Goal: Task Accomplishment & Management: Manage account settings

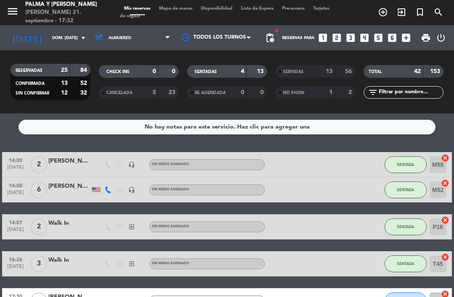
click at [180, 11] on span "Mapa de mesas" at bounding box center [176, 8] width 42 height 5
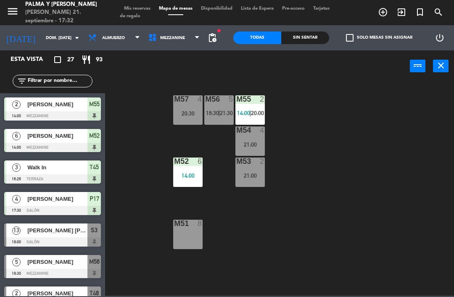
click at [182, 42] on span "Mezzanine" at bounding box center [174, 38] width 60 height 18
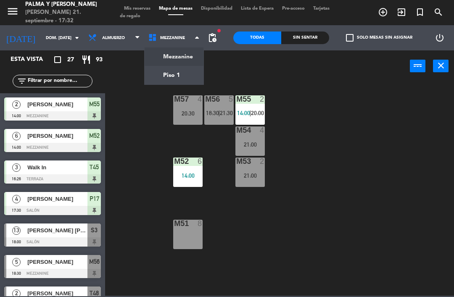
click at [191, 71] on ng-component "menu Palma y [PERSON_NAME] 21. septiembre - 17:32 Mis reservas Mapa de mesas Di…" at bounding box center [227, 148] width 454 height 296
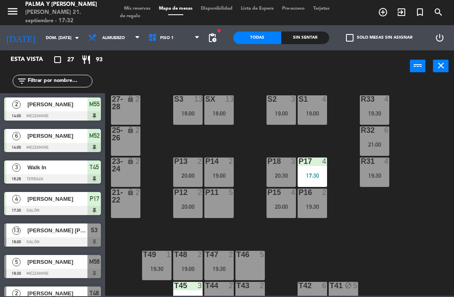
click at [397, 211] on div "R33 4 19:30 S1 4 19:00 S2 3 19:00 S3 13 18:00 SX 13 18:00 27-28 lock 2 R32 6 21…" at bounding box center [282, 188] width 344 height 215
click at [317, 170] on div "P17 4 17:30" at bounding box center [311, 172] width 29 height 29
click at [439, 125] on div "R33 4 19:30 S1 4 19:00 S2 3 19:00 S3 13 18:00 SX 13 18:00 27-28 lock 2 R32 6 21…" at bounding box center [282, 188] width 344 height 215
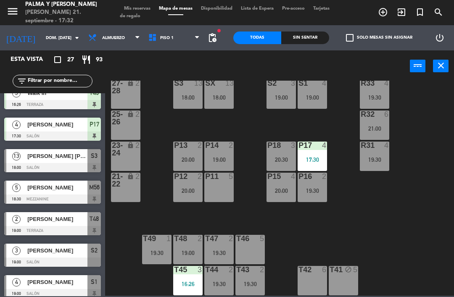
scroll to position [79, 0]
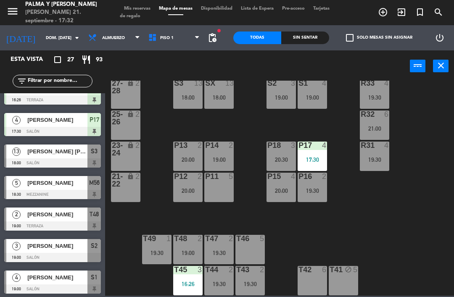
click at [310, 38] on div "Sin sentar" at bounding box center [305, 38] width 48 height 13
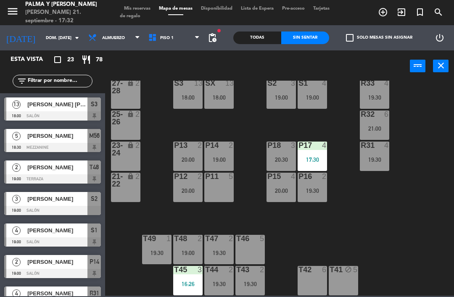
scroll to position [0, 0]
click at [266, 42] on div "Todas" at bounding box center [257, 38] width 48 height 13
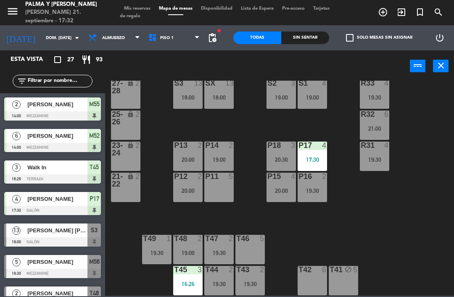
click at [228, 87] on div "13" at bounding box center [229, 83] width 8 height 8
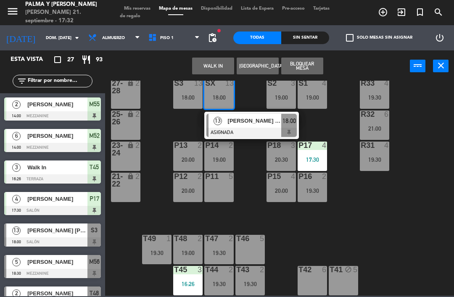
click at [251, 129] on div at bounding box center [251, 132] width 90 height 9
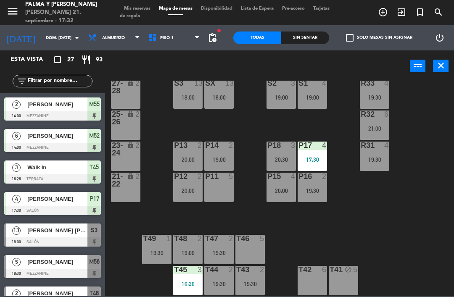
click at [313, 97] on div "19:00" at bounding box center [311, 98] width 29 height 6
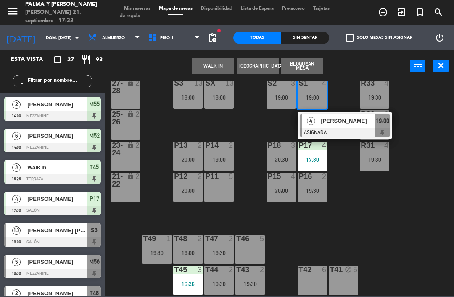
click at [347, 131] on div at bounding box center [345, 132] width 90 height 9
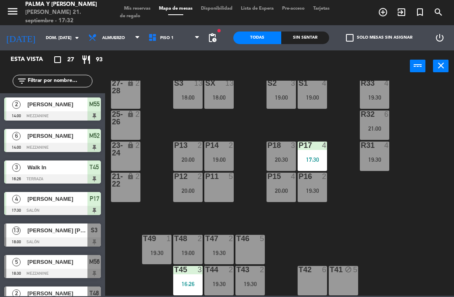
click at [287, 100] on div "19:00" at bounding box center [280, 98] width 29 height 6
click at [405, 239] on div "R33 4 19:30 S1 4 19:00 S2 3 19:00 S3 13 18:00 SX 13 18:00 27-28 lock 2 R32 6 21…" at bounding box center [282, 188] width 344 height 215
click at [376, 133] on div "R32 6 21:00" at bounding box center [374, 124] width 29 height 29
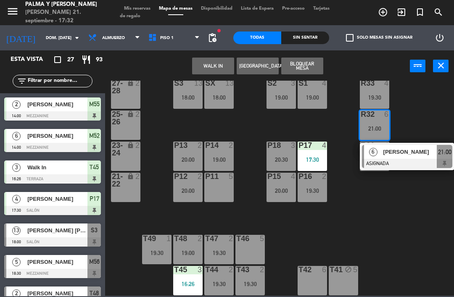
click at [408, 154] on span "[PERSON_NAME]" at bounding box center [410, 151] width 54 height 9
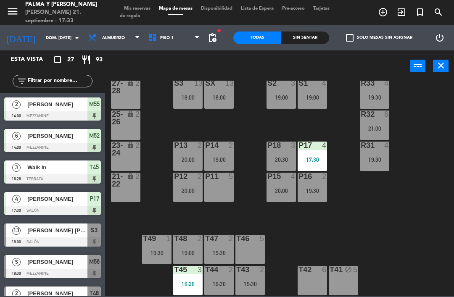
scroll to position [207, 0]
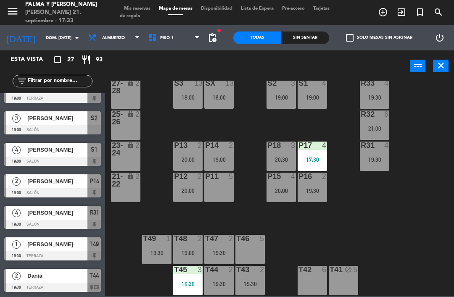
click at [327, 96] on div "19:00" at bounding box center [311, 98] width 29 height 6
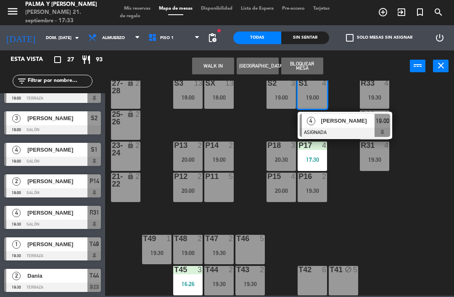
click at [340, 121] on span "[PERSON_NAME]" at bounding box center [348, 120] width 54 height 9
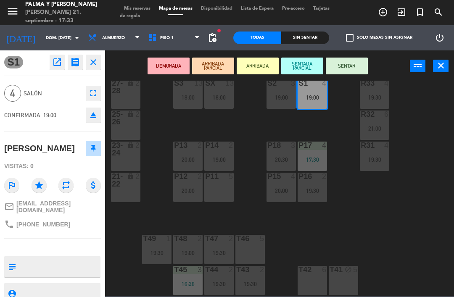
click at [213, 188] on div "P11 5" at bounding box center [218, 187] width 29 height 29
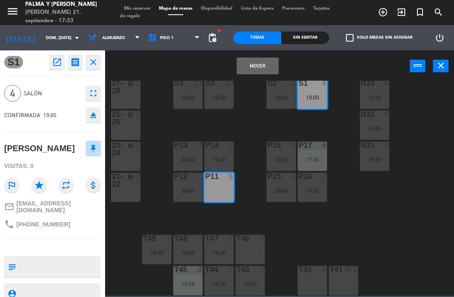
click at [266, 67] on button "Mover" at bounding box center [258, 66] width 42 height 17
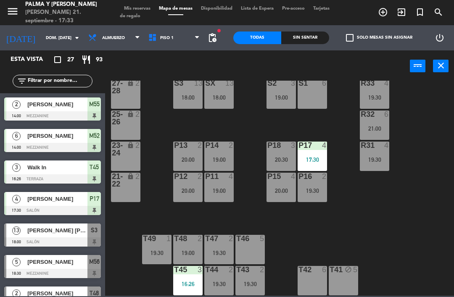
click at [401, 223] on div "R33 4 19:30 S1 6 S2 3 19:00 S3 13 18:00 SX 13 18:00 27-28 lock 2 R32 6 21:00 25…" at bounding box center [282, 188] width 344 height 215
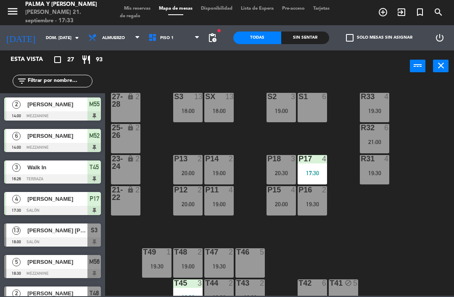
scroll to position [3, 0]
click at [223, 203] on div "19:00" at bounding box center [218, 204] width 29 height 6
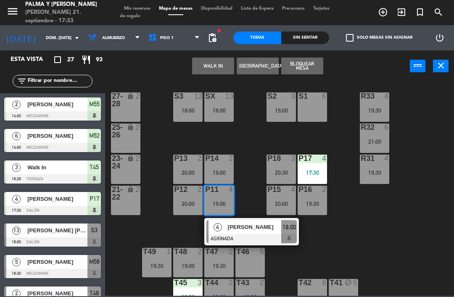
click at [258, 238] on div at bounding box center [251, 238] width 90 height 9
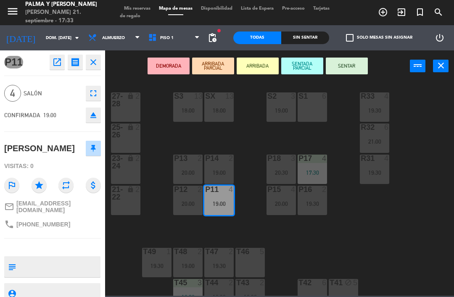
click at [191, 172] on div "20:00" at bounding box center [187, 173] width 29 height 6
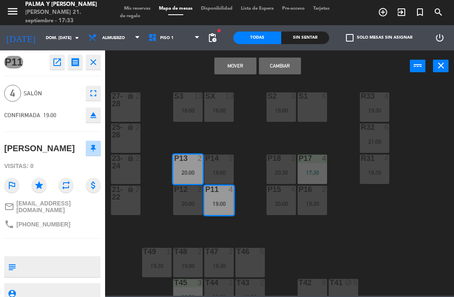
click at [286, 69] on button "Cambiar" at bounding box center [280, 66] width 42 height 17
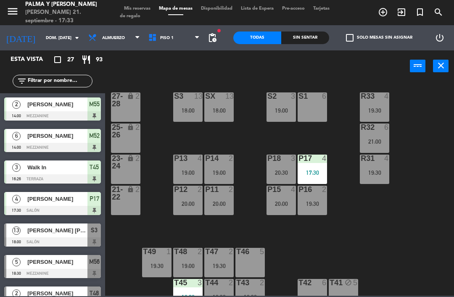
scroll to position [0, 0]
click at [221, 171] on div "19:00" at bounding box center [218, 173] width 29 height 6
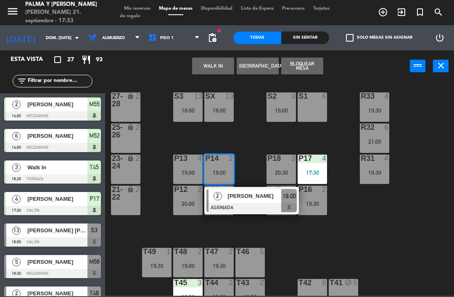
click at [258, 193] on span "[PERSON_NAME]" at bounding box center [255, 196] width 54 height 9
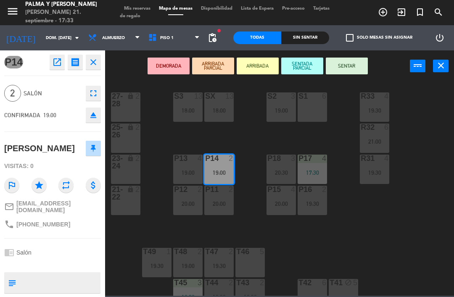
click at [185, 203] on div "20:00" at bounding box center [187, 204] width 29 height 6
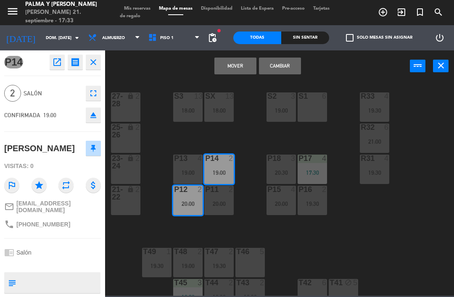
click at [292, 67] on button "Cambiar" at bounding box center [280, 66] width 42 height 17
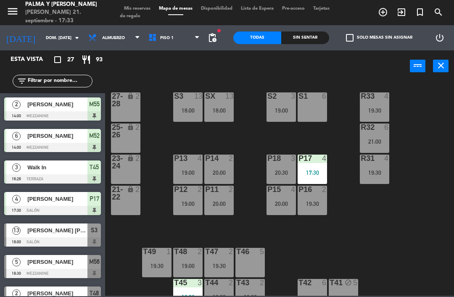
click at [171, 261] on div "T49 1 19:30" at bounding box center [156, 262] width 29 height 29
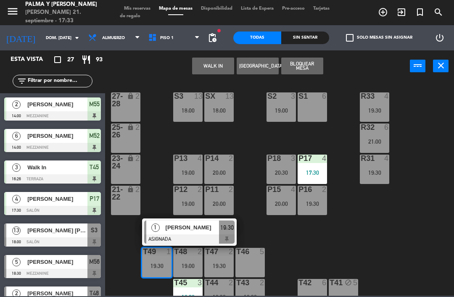
click at [309, 258] on div "R33 4 19:30 S1 6 S2 3 19:00 S3 13 18:00 SX 13 18:00 27-28 lock 2 R32 6 21:00 25…" at bounding box center [282, 188] width 344 height 215
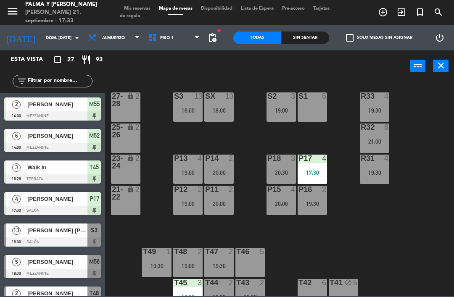
click at [190, 270] on div "T48 2 19:00" at bounding box center [187, 262] width 29 height 29
click at [337, 237] on div "R33 4 19:30 S1 6 S2 3 19:00 S3 13 18:00 SX 13 18:00 27-28 lock 2 R32 6 21:00 25…" at bounding box center [282, 188] width 344 height 215
click at [223, 263] on div "19:30" at bounding box center [218, 266] width 29 height 6
click at [349, 242] on div "R33 4 19:30 S1 6 S2 3 19:00 S3 13 18:00 SX 13 18:00 27-28 lock 2 R32 6 21:00 25…" at bounding box center [282, 188] width 344 height 215
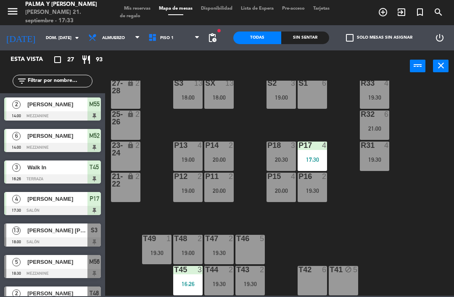
scroll to position [16, 0]
click at [171, 279] on div "R33 4 19:30 S1 6 S2 3 19:00 S3 13 18:00 SX 13 18:00 27-28 lock 2 R32 6 21:00 25…" at bounding box center [282, 188] width 344 height 215
click at [190, 286] on div "16:26" at bounding box center [187, 284] width 29 height 6
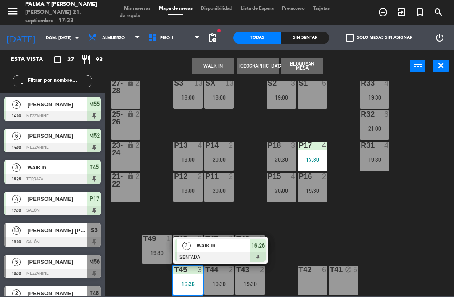
click at [143, 240] on div "T49" at bounding box center [143, 239] width 0 height 8
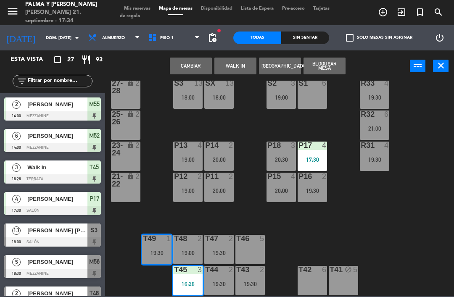
click at [183, 62] on button "Cambiar" at bounding box center [191, 66] width 42 height 17
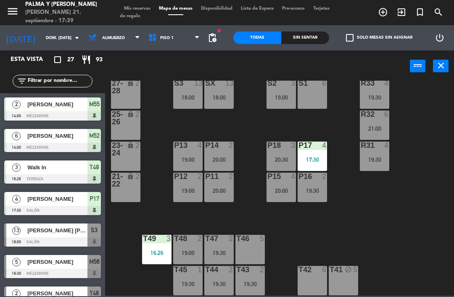
click at [407, 210] on div "R33 4 19:30 S1 6 S2 3 19:00 S3 13 18:00 SX 13 18:00 27-28 lock 2 R32 6 21:00 25…" at bounding box center [282, 188] width 344 height 215
click at [373, 216] on div "R33 4 19:30 S1 6 S2 3 19:00 S3 13 18:00 SX 13 18:00 27-28 lock 2 R32 6 21:00 25…" at bounding box center [282, 188] width 344 height 215
click at [378, 220] on div "R33 4 19:30 S1 6 S2 3 19:00 S3 13 18:00 SX 13 18:00 27-28 lock 2 R32 6 21:00 25…" at bounding box center [282, 188] width 344 height 215
click at [326, 98] on div "S1 6" at bounding box center [311, 93] width 29 height 29
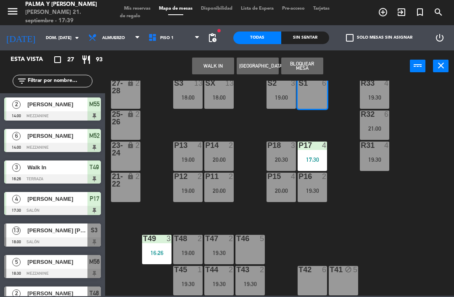
click at [263, 67] on button "[GEOGRAPHIC_DATA]" at bounding box center [258, 66] width 42 height 17
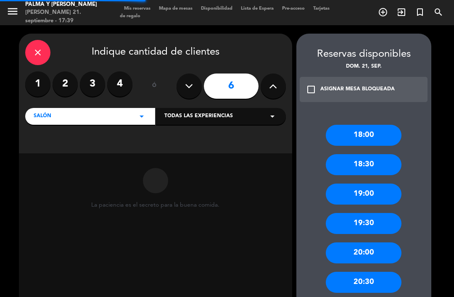
click at [124, 92] on label "4" at bounding box center [119, 83] width 25 height 25
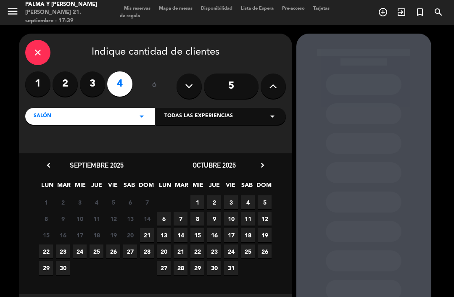
click at [147, 233] on span "21" at bounding box center [147, 235] width 14 height 14
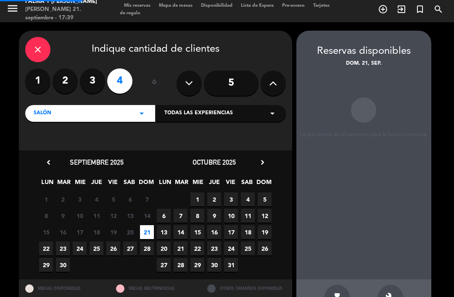
scroll to position [19, 0]
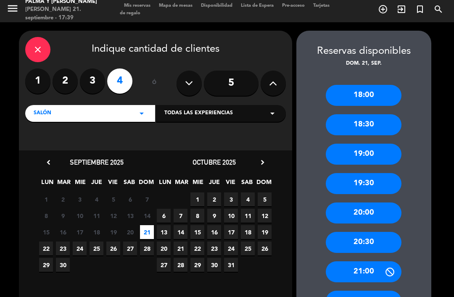
click at [381, 232] on div "20:30" at bounding box center [364, 242] width 76 height 21
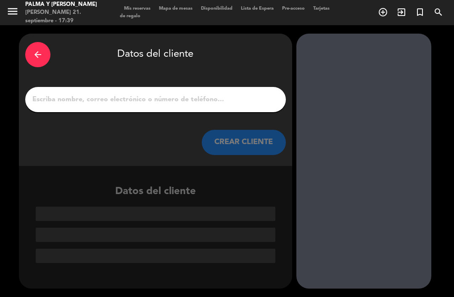
scroll to position [0, 0]
click at [257, 94] on input "1" at bounding box center [156, 100] width 248 height 12
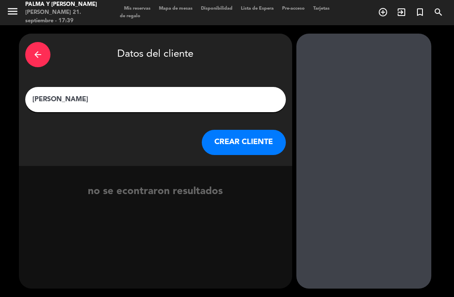
type input "[PERSON_NAME]"
click at [255, 130] on button "CREAR CLIENTE" at bounding box center [244, 142] width 84 height 25
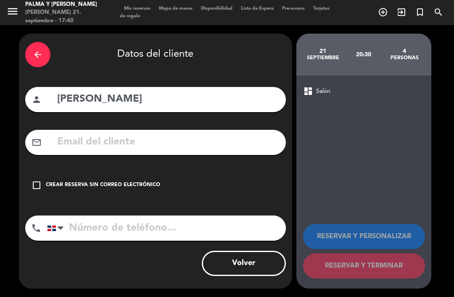
scroll to position [19, 0]
click at [187, 134] on input "text" at bounding box center [167, 142] width 223 height 17
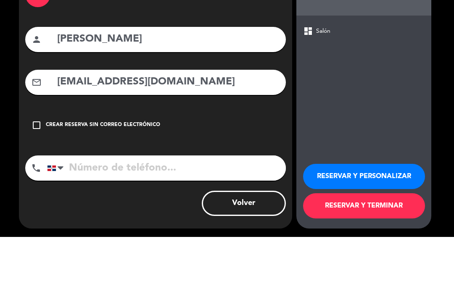
scroll to position [27, 0]
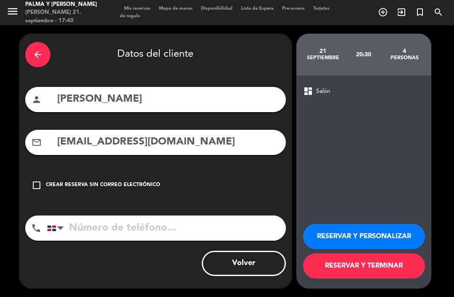
type input "[EMAIL_ADDRESS][DOMAIN_NAME]"
click at [223, 216] on input "tel" at bounding box center [166, 228] width 239 height 25
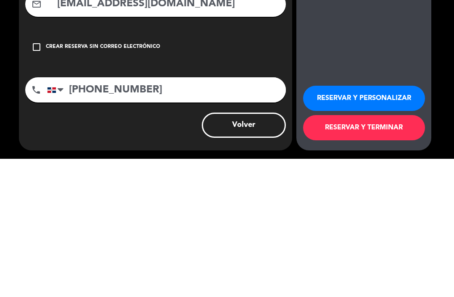
type input "[PHONE_NUMBER]"
click at [343, 253] on button "RESERVAR Y TERMINAR" at bounding box center [364, 265] width 122 height 25
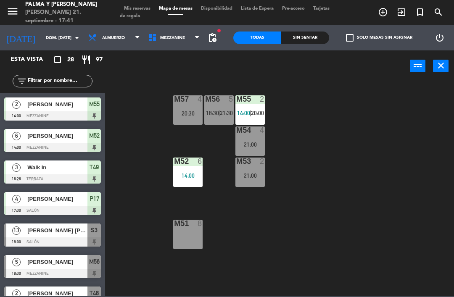
click at [365, 181] on div "M57 4 20:30 M56 5 18:30 | 21:30 M55 2 14:00 | 20:00 M54 4 21:00 M52 6 14:00 M53…" at bounding box center [282, 188] width 344 height 215
click at [179, 46] on span "Mezzanine" at bounding box center [174, 38] width 60 height 18
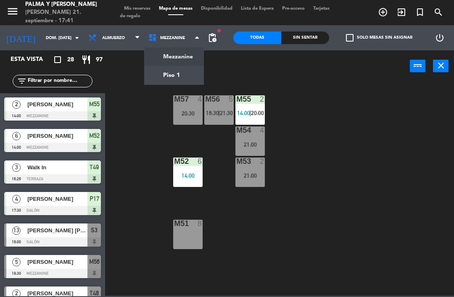
click at [176, 79] on ng-component "menu Palma y [PERSON_NAME] 21. septiembre - 17:41 Mis reservas Mapa de mesas Di…" at bounding box center [227, 148] width 454 height 296
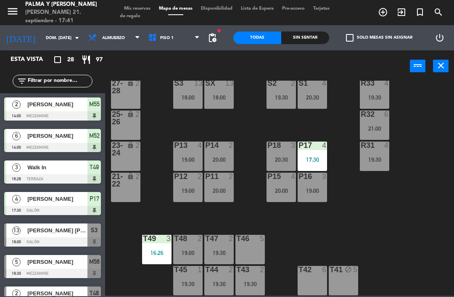
scroll to position [16, 0]
click at [182, 46] on span "Piso 1" at bounding box center [174, 38] width 60 height 18
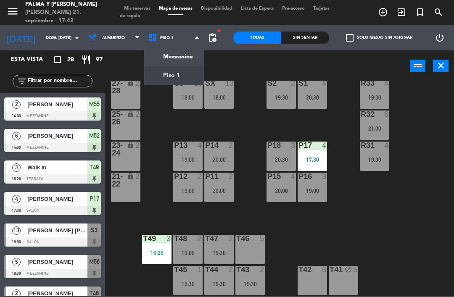
click at [189, 49] on div "Mezzanine Piso 1 Piso 1 Mezzanine Piso 1" at bounding box center [174, 37] width 60 height 25
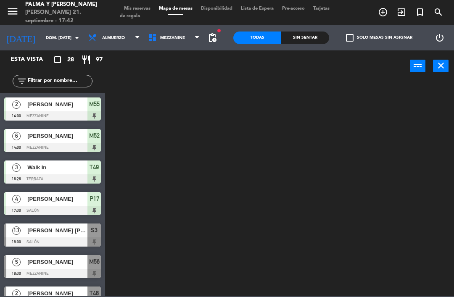
scroll to position [0, 0]
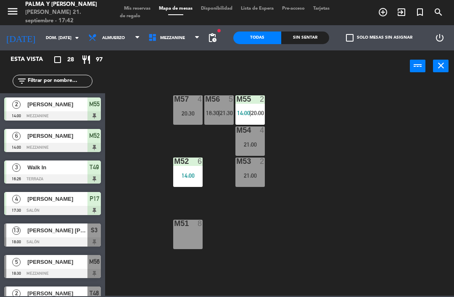
click at [181, 109] on div "M57 4 20:30" at bounding box center [187, 109] width 29 height 29
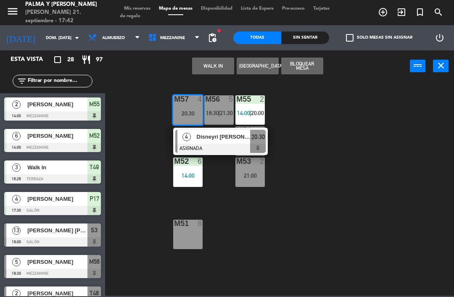
click at [219, 134] on span "Disneyri [PERSON_NAME]" at bounding box center [224, 136] width 54 height 9
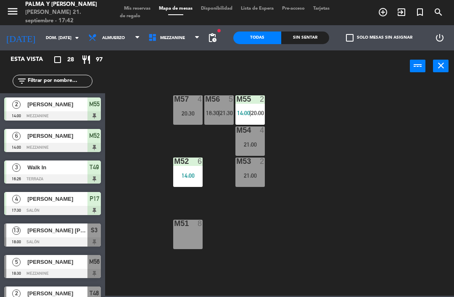
scroll to position [92, 0]
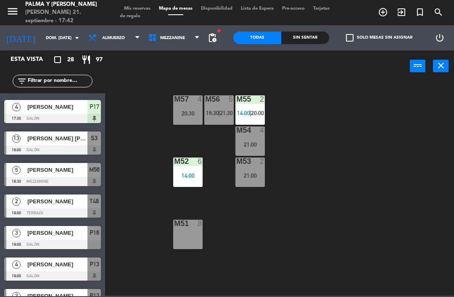
click at [216, 112] on span "18:30" at bounding box center [212, 113] width 13 height 7
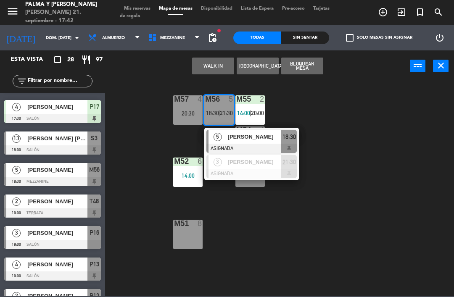
click at [257, 144] on div at bounding box center [251, 148] width 90 height 9
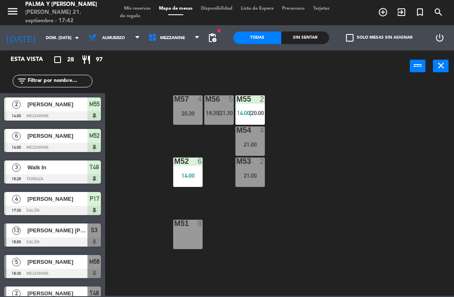
click at [345, 119] on div "M57 4 20:30 M56 5 18:30 | 21:30 M55 2 14:00 | 20:00 M54 4 21:00 M52 6 14:00 M53…" at bounding box center [282, 188] width 344 height 215
click at [216, 107] on div "M56 5 18:30 | 21:30" at bounding box center [218, 109] width 29 height 29
click at [364, 119] on div "M57 4 20:30 M56 5 18:30 | 21:30 M55 2 14:00 | 20:00 M54 4 21:00 M52 6 14:00 M53…" at bounding box center [282, 188] width 344 height 215
click at [187, 42] on span "Mezzanine" at bounding box center [174, 38] width 60 height 18
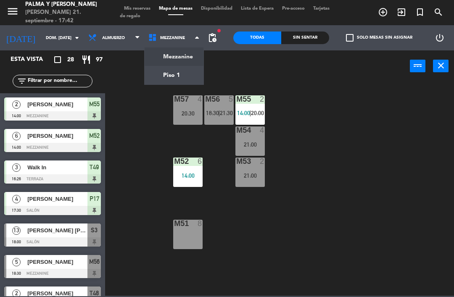
click at [186, 75] on ng-component "menu Palma y [PERSON_NAME] 21. septiembre - 17:42 Mis reservas Mapa de mesas Di…" at bounding box center [227, 148] width 454 height 296
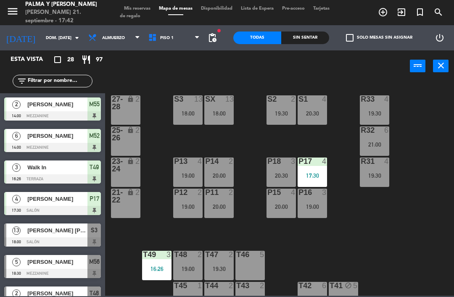
click at [308, 121] on div "S1 4 20:30" at bounding box center [311, 109] width 29 height 29
click at [442, 87] on div "R33 4 19:30 S1 4 20:30 S2 2 19:30 S3 13 18:00 SX 13 18:00 27-28 lock 2 R32 6 21…" at bounding box center [282, 188] width 344 height 215
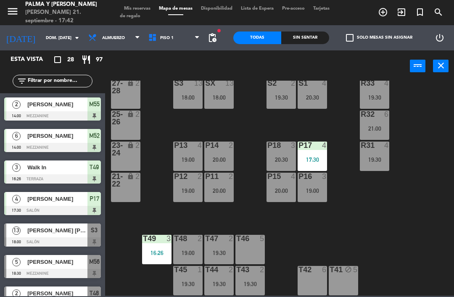
scroll to position [16, 0]
click at [317, 97] on div "20:30" at bounding box center [311, 98] width 29 height 6
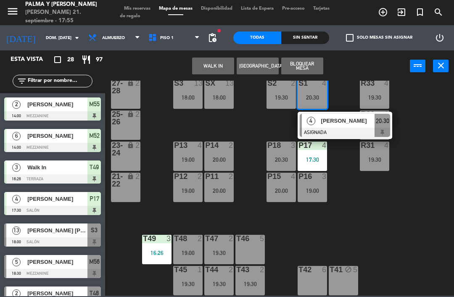
click at [378, 224] on div "R33 4 19:30 S1 4 20:30 4 [PERSON_NAME] ASIGNADA 20:30 S2 2 19:30 S3 13 18:00 SX…" at bounding box center [282, 188] width 344 height 215
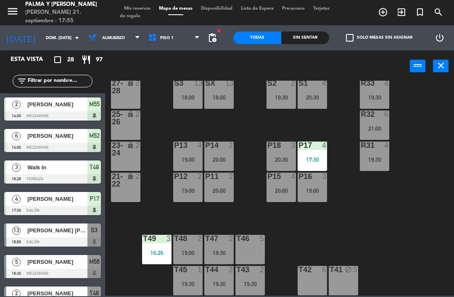
click at [216, 95] on div "18:00" at bounding box center [218, 98] width 29 height 6
click at [381, 223] on div "R33 4 19:30 S1 4 20:30 S2 2 19:30 S3 13 18:00 SX 13 18:00 27-28 lock 2 R32 6 21…" at bounding box center [282, 188] width 344 height 215
click at [306, 39] on div "Sin sentar" at bounding box center [305, 38] width 48 height 13
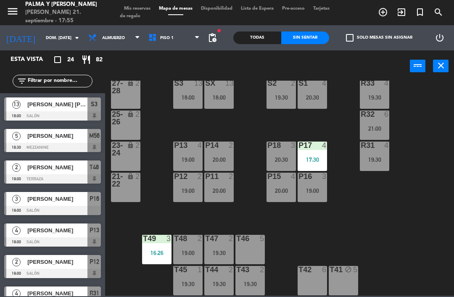
click at [260, 32] on div "Todas" at bounding box center [257, 38] width 48 height 13
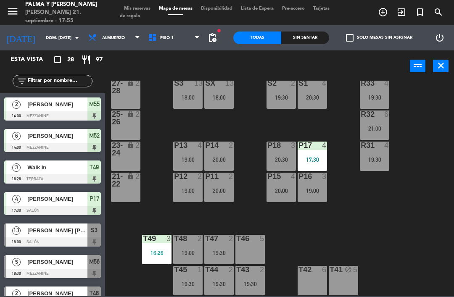
click at [314, 34] on div "Sin sentar" at bounding box center [305, 38] width 48 height 13
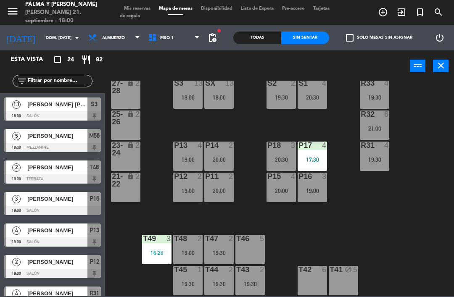
click at [171, 37] on span "Piso 1" at bounding box center [174, 38] width 60 height 18
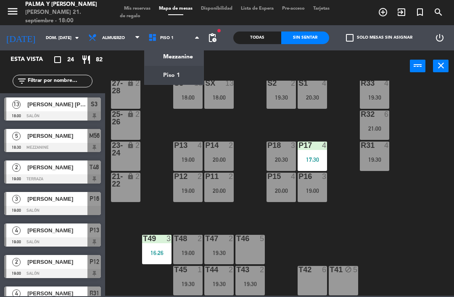
click at [182, 53] on ng-component "menu Palma y [PERSON_NAME] 21. septiembre - 18:00 Mis reservas Mapa de mesas Di…" at bounding box center [227, 148] width 454 height 296
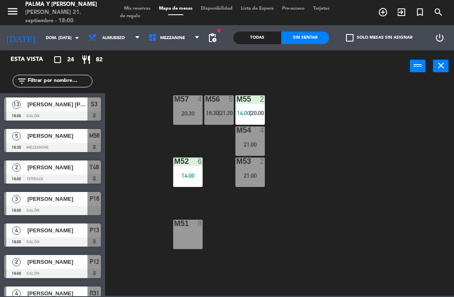
click at [195, 174] on div "14:00" at bounding box center [187, 176] width 29 height 6
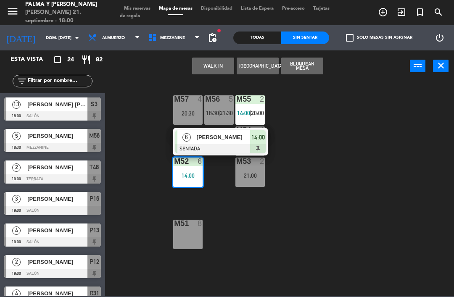
click at [219, 140] on span "[PERSON_NAME]" at bounding box center [224, 137] width 54 height 9
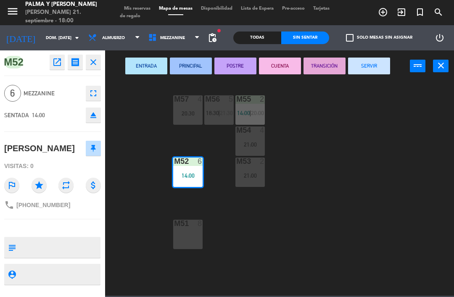
click at [373, 63] on button "SERVIR" at bounding box center [369, 66] width 42 height 17
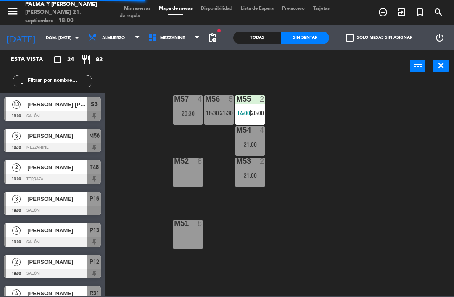
click at [252, 112] on span "20:00" at bounding box center [257, 113] width 13 height 7
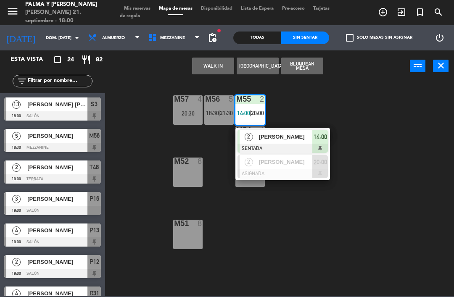
click at [279, 138] on span "[PERSON_NAME]" at bounding box center [286, 136] width 54 height 9
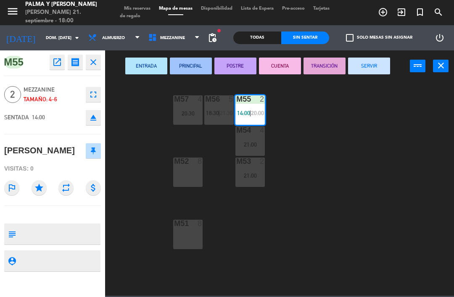
click at [363, 68] on button "SERVIR" at bounding box center [369, 66] width 42 height 17
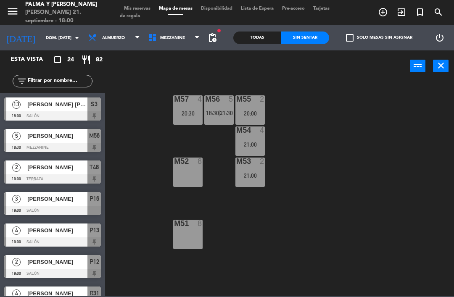
click at [223, 118] on div "M56 5 18:30 | 21:30" at bounding box center [218, 109] width 29 height 29
click at [371, 166] on div "M57 4 20:30 M56 5 18:30 | 21:30 M55 2 20:00 M54 4 21:00 M52 8 M53 2 21:00 M51 8" at bounding box center [282, 188] width 344 height 215
click at [218, 131] on div "M57 4 20:30 M56 5 18:30 | 21:30 M55 2 20:00 M54 4 21:00 M52 8 M53 2 21:00 M51 8" at bounding box center [282, 188] width 344 height 215
click at [232, 108] on div "M56 5 18:30 | 21:30" at bounding box center [218, 109] width 29 height 29
click at [266, 218] on div "M57 4 20:30 M56 5 18:30 | 21:30 M55 2 20:00 M54 4 21:00 M52 8 M53 2 21:00 M51 8" at bounding box center [282, 188] width 344 height 215
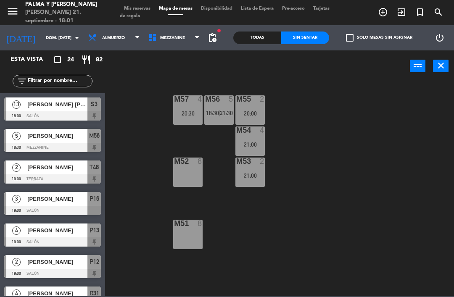
click at [228, 112] on span "21:30" at bounding box center [226, 113] width 13 height 7
click at [248, 220] on div "M57 4 20:30 M56 5 18:30 | 21:30 M55 2 20:00 M54 4 21:00 M52 8 M53 2 21:00 M51 8" at bounding box center [282, 188] width 344 height 215
click at [202, 168] on div "M52 8" at bounding box center [187, 172] width 29 height 29
click at [386, 206] on div "M57 4 20:30 M56 5 18:30 | 21:30 M55 2 20:00 M54 4 21:00 M52 8 M53 2 21:00 M51 8" at bounding box center [282, 188] width 344 height 215
click at [174, 36] on span "Mezzanine" at bounding box center [172, 38] width 25 height 5
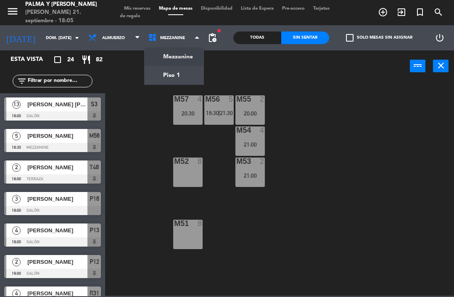
click at [167, 75] on ng-component "menu Palma y [PERSON_NAME] 21. septiembre - 18:05 Mis reservas Mapa de mesas Di…" at bounding box center [227, 148] width 454 height 296
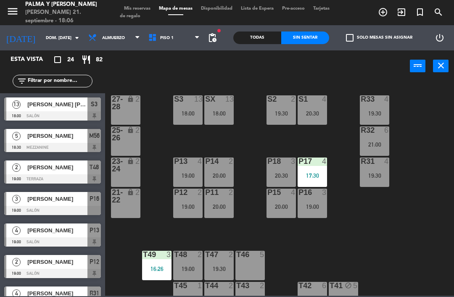
click at [444, 192] on div "R33 4 19:30 S1 4 20:30 S2 2 19:30 S3 13 18:00 SX 13 18:00 27-28 lock 2 R32 6 21…" at bounding box center [282, 188] width 344 height 215
click at [72, 108] on span "[PERSON_NAME] [PERSON_NAME]" at bounding box center [57, 104] width 60 height 9
click at [424, 229] on div "R33 4 19:30 S1 4 20:30 S2 2 19:30 S3 13 18:00 SX 13 18:00 27-28 lock 2 R32 6 21…" at bounding box center [282, 188] width 344 height 215
click at [423, 226] on div "R33 4 19:30 S1 4 20:30 S2 2 19:30 S3 13 18:00 SX 13 18:00 27-28 lock 2 R32 6 21…" at bounding box center [282, 188] width 344 height 215
click at [221, 125] on div "SX 13 18:00" at bounding box center [218, 109] width 29 height 29
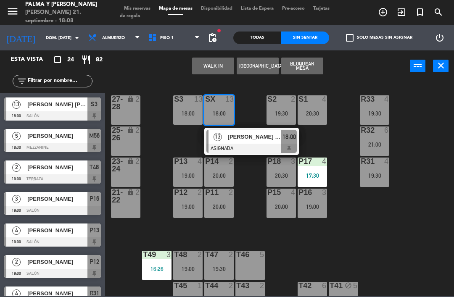
click at [262, 147] on div at bounding box center [251, 148] width 90 height 9
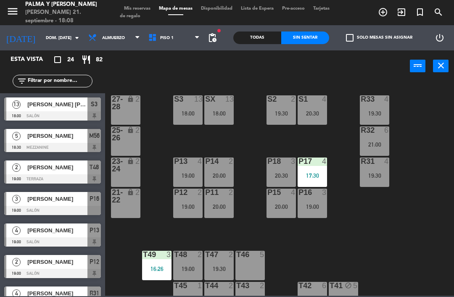
click at [404, 246] on div "R33 4 19:30 S1 4 20:30 S2 2 19:30 S3 13 18:00 SX 13 18:00 27-28 lock 2 R32 6 21…" at bounding box center [282, 188] width 344 height 215
click at [222, 109] on div "SX 13 18:00" at bounding box center [218, 109] width 29 height 29
click at [392, 219] on div "R33 4 19:30 S1 4 20:30 S2 2 19:30 S3 13 18:00 SX 13 18:00 27-28 lock 2 R32 6 21…" at bounding box center [282, 188] width 344 height 215
click at [212, 109] on div "SX 13 18:00" at bounding box center [218, 109] width 29 height 29
click at [414, 247] on div "R33 4 19:30 S1 4 20:30 S2 2 19:30 S3 13 18:00 SX 13 18:00 27-28 lock 2 R32 6 21…" at bounding box center [282, 188] width 344 height 215
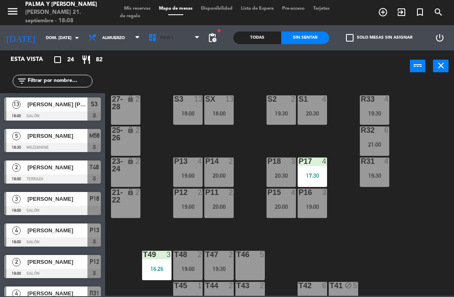
click at [176, 44] on span "Piso 1" at bounding box center [174, 38] width 60 height 18
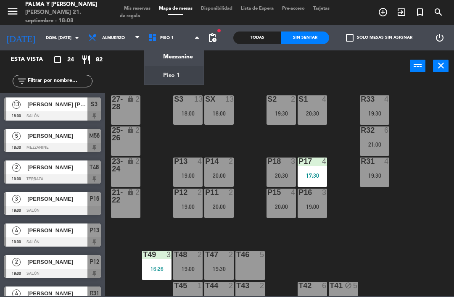
click at [171, 55] on ng-component "menu Palma y [PERSON_NAME] 21. septiembre - 18:08 Mis reservas Mapa de mesas Di…" at bounding box center [227, 148] width 454 height 296
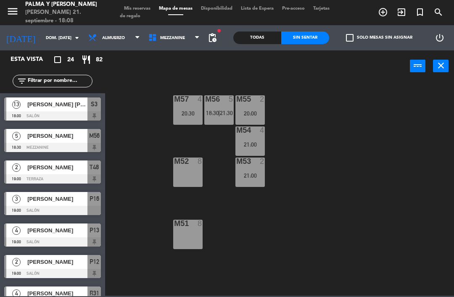
click at [240, 218] on div "M57 4 20:30 M56 5 18:30 | 21:30 M55 2 20:00 M54 4 21:00 M52 8 M53 2 21:00 M51 8" at bounding box center [282, 188] width 344 height 215
click at [184, 241] on div "M51 8" at bounding box center [187, 234] width 29 height 29
click at [284, 197] on div "M57 4 20:30 M56 5 18:30 | 21:30 M55 2 20:00 M54 4 21:00 M52 8 M53 2 21:00 M51 8" at bounding box center [282, 188] width 344 height 215
click at [334, 181] on div "M57 4 20:30 M56 5 18:30 | 21:30 M55 2 20:00 M54 4 21:00 M52 8 M53 2 21:00 M51 8" at bounding box center [282, 188] width 344 height 215
click at [332, 159] on div "M57 4 20:30 M56 5 18:30 | 21:30 M55 2 20:00 M54 4 21:00 M52 8 M53 2 21:00 M51 8" at bounding box center [282, 188] width 344 height 215
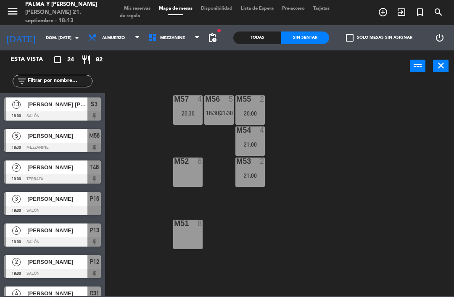
click at [195, 41] on icon at bounding box center [197, 37] width 4 height 7
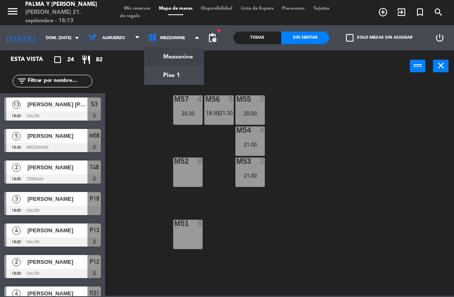
click at [196, 75] on ng-component "menu Palma y [PERSON_NAME] 21. septiembre - 18:13 Mis reservas Mapa de mesas Di…" at bounding box center [227, 148] width 454 height 296
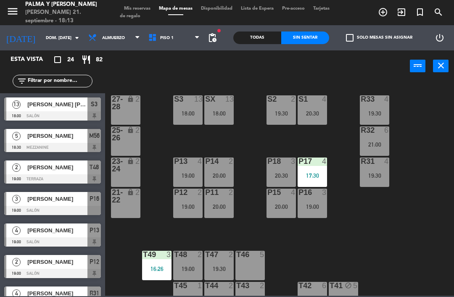
click at [422, 127] on div "R33 4 19:30 S1 4 20:30 S2 2 19:30 S3 13 18:00 SX 13 18:00 27-28 lock 2 R32 6 21…" at bounding box center [282, 188] width 344 height 215
click at [428, 237] on div "R33 4 19:30 S1 4 20:30 S2 2 19:30 S3 13 18:00 SX 13 18:00 27-28 lock 2 R32 6 21…" at bounding box center [282, 188] width 344 height 215
click at [184, 29] on span "Piso 1" at bounding box center [174, 38] width 60 height 18
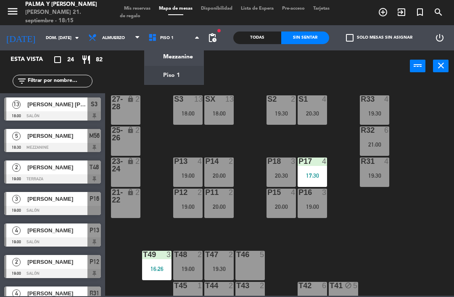
click at [174, 44] on span "Piso 1" at bounding box center [174, 38] width 60 height 18
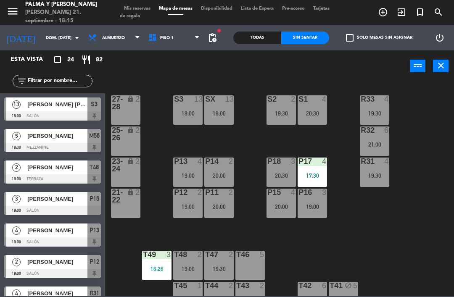
click at [173, 38] on span "Piso 1" at bounding box center [174, 38] width 60 height 18
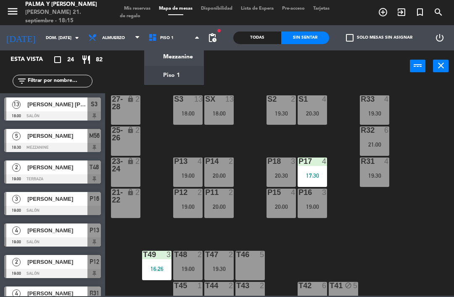
click at [182, 57] on ng-component "menu Palma y [PERSON_NAME] 21. septiembre - 18:15 Mis reservas Mapa de mesas Di…" at bounding box center [227, 148] width 454 height 296
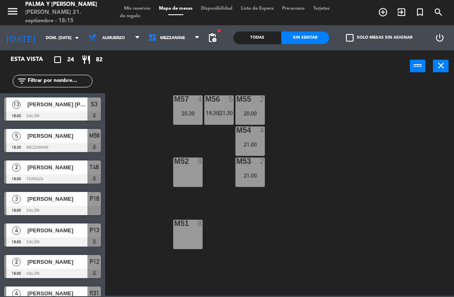
click at [425, 193] on div "M57 4 20:30 M56 5 18:30 | 21:30 M55 2 20:00 M54 4 21:00 M52 8 M53 2 21:00 M51 8" at bounding box center [282, 188] width 344 height 215
click at [197, 103] on div "4" at bounding box center [202, 99] width 14 height 8
click at [397, 138] on div "M57 4 20:30 M56 5 18:30 | 21:30 M55 2 20:00 M54 4 21:00 M52 8 M53 2 21:00 M51 8" at bounding box center [282, 188] width 344 height 215
click at [219, 121] on div "M56 5 18:30 | 21:30" at bounding box center [218, 109] width 29 height 29
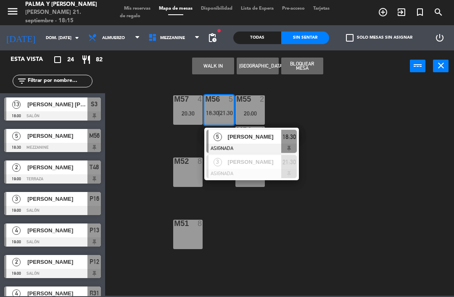
click at [346, 88] on div "M57 4 20:30 M56 5 18:30 | 21:30 5 [PERSON_NAME] ASIGNADA 18:30 3 [PERSON_NAME] …" at bounding box center [282, 188] width 344 height 215
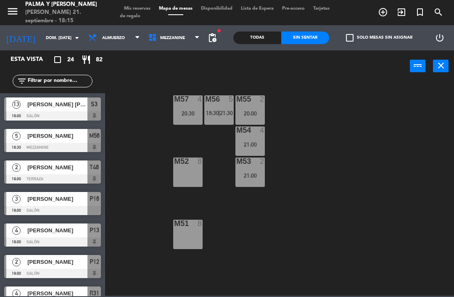
click at [258, 145] on div "21:00" at bounding box center [249, 145] width 29 height 6
click at [358, 106] on div "M57 4 20:30 M56 5 18:30 | 21:30 M55 2 20:00 M54 4 21:00 M52 8 M53 2 21:00 M51 8" at bounding box center [282, 188] width 344 height 215
click at [262, 126] on div "4" at bounding box center [262, 130] width 5 height 8
click at [330, 145] on div "M57 4 20:30 M56 5 18:30 | 21:30 M55 2 20:00 M54 4 21:00 M52 8 M53 2 21:00 M51 8" at bounding box center [282, 188] width 344 height 215
click at [218, 99] on div at bounding box center [219, 99] width 14 height 8
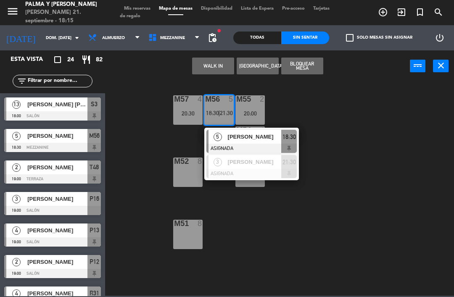
click at [384, 77] on div "WALK IN [GEOGRAPHIC_DATA] Bloquear Mesa power_input close" at bounding box center [257, 66] width 305 height 32
click at [375, 84] on div "M57 4 20:30 M56 5 18:30 | 21:30 5 [PERSON_NAME] ASIGNADA 18:30 3 [PERSON_NAME] …" at bounding box center [282, 188] width 344 height 215
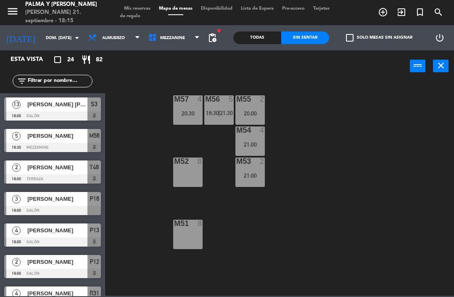
click at [347, 80] on div "power_input close" at bounding box center [257, 66] width 305 height 32
click at [447, 150] on div "M57 4 20:30 M56 5 18:30 | 21:30 M55 2 20:00 M54 4 21:00 M52 8 M53 2 21:00 M51 8" at bounding box center [282, 188] width 344 height 215
click at [359, 137] on div "M57 4 20:30 M56 5 18:30 | 21:30 M55 2 20:00 M54 4 21:00 M52 8 M53 2 21:00 M51 8" at bounding box center [282, 188] width 344 height 215
click at [229, 113] on span "21:30" at bounding box center [226, 113] width 13 height 7
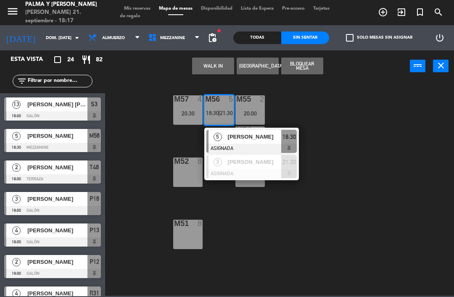
click at [427, 121] on div "M57 4 20:30 M56 5 18:30 | 21:30 5 [PERSON_NAME] ASIGNADA 18:30 3 [PERSON_NAME] …" at bounding box center [282, 188] width 344 height 215
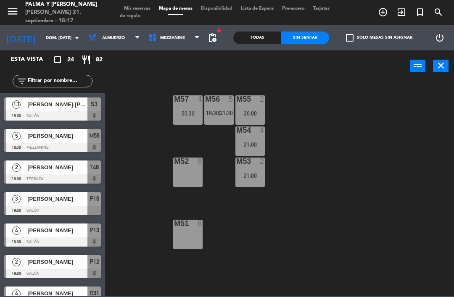
click at [219, 100] on div at bounding box center [219, 99] width 14 height 8
click at [352, 100] on div "M57 4 20:30 M56 5 18:30 | 21:30 M55 2 20:00 M54 4 21:00 M52 8 M53 2 21:00 M51 8" at bounding box center [282, 188] width 344 height 215
click at [220, 119] on div "M56 5 18:30 | 21:30" at bounding box center [218, 109] width 29 height 29
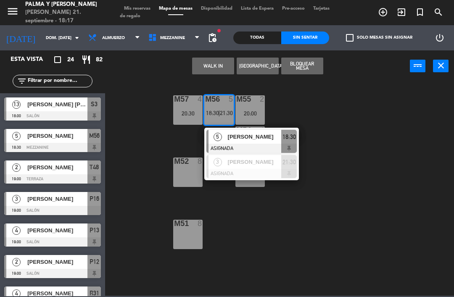
click at [360, 97] on div "M57 4 20:30 M56 5 18:30 | 21:30 5 [PERSON_NAME] ASIGNADA 18:30 3 [PERSON_NAME] …" at bounding box center [282, 188] width 344 height 215
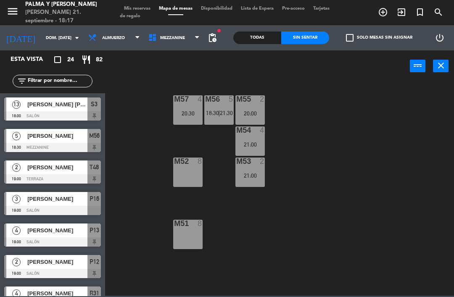
click at [230, 116] on span "21:30" at bounding box center [226, 113] width 13 height 7
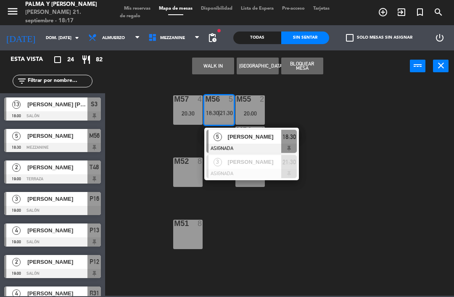
click at [248, 159] on span "[PERSON_NAME]" at bounding box center [255, 162] width 54 height 9
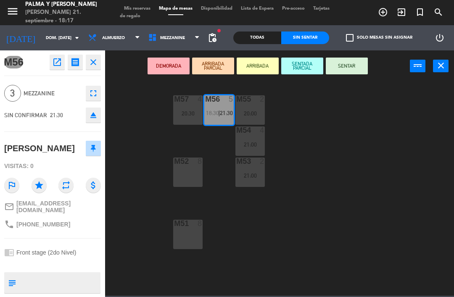
click at [262, 108] on div "M55 2 20:00" at bounding box center [249, 109] width 29 height 29
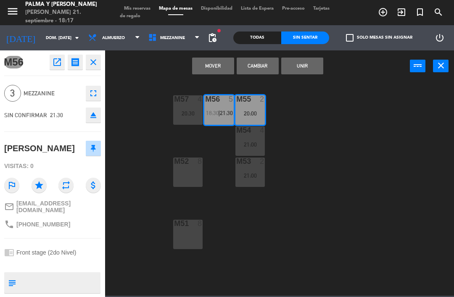
click at [264, 68] on button "Cambiar" at bounding box center [258, 66] width 42 height 17
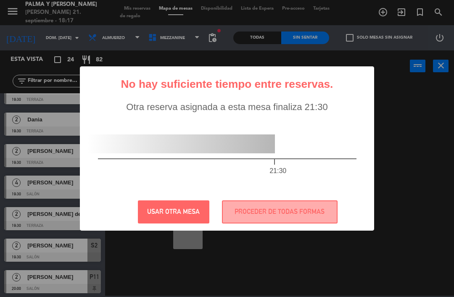
click at [328, 116] on div "Otra reserva asignada a esta mesa finaliza 21:30 21:30" at bounding box center [226, 148] width 279 height 92
click at [295, 223] on button "PROCEDER DE TODAS FORMAS" at bounding box center [280, 211] width 116 height 23
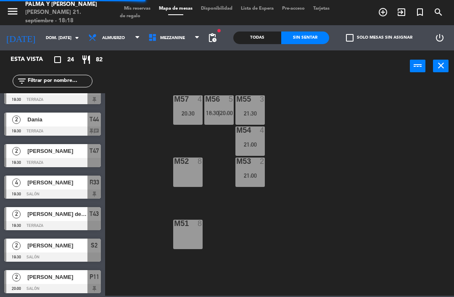
click at [331, 138] on div "M57 4 20:30 M56 5 18:30 | 20:00 M55 3 21:30 M54 4 21:00 M52 8 M53 2 21:00 M51 8" at bounding box center [282, 188] width 344 height 215
click at [219, 114] on span "|" at bounding box center [219, 113] width 2 height 7
click at [344, 97] on div "M57 4 20:30 M56 warning 5 18:30 | 20:00 M55 3 21:30 M54 4 21:00 M52 8 M53 2 21:…" at bounding box center [282, 188] width 344 height 215
click at [256, 177] on div "21:00" at bounding box center [249, 176] width 29 height 6
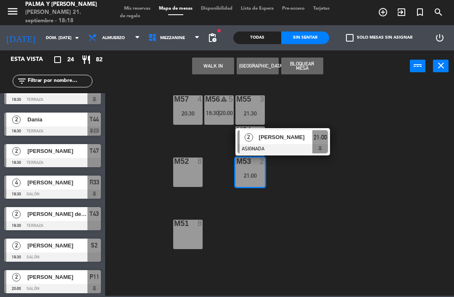
click at [251, 137] on span "2" at bounding box center [249, 137] width 8 height 8
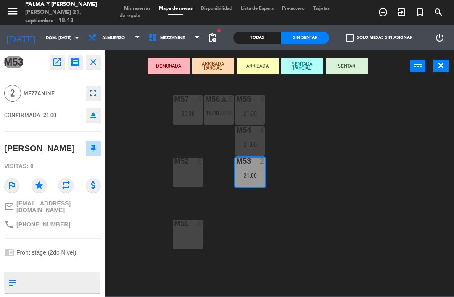
click at [254, 144] on div "21:00" at bounding box center [249, 145] width 29 height 6
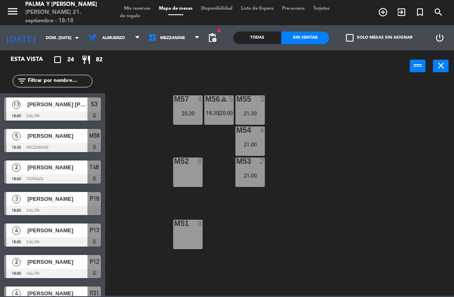
scroll to position [142, 0]
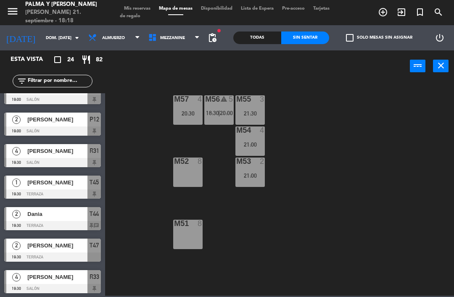
click at [223, 111] on span "20:00" at bounding box center [226, 113] width 13 height 7
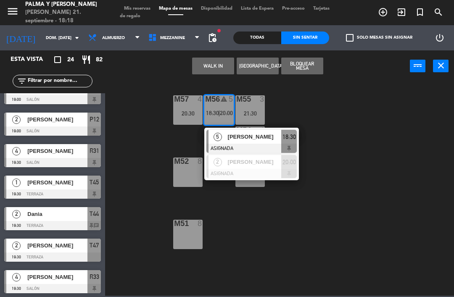
click at [258, 134] on span "[PERSON_NAME]" at bounding box center [255, 136] width 54 height 9
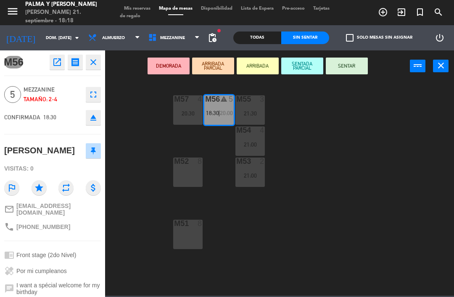
click at [255, 177] on div "21:00" at bounding box center [249, 176] width 29 height 6
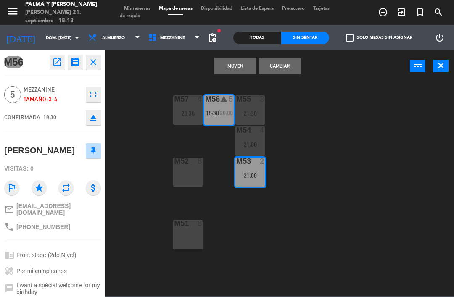
click at [247, 67] on button "Mover" at bounding box center [235, 66] width 42 height 17
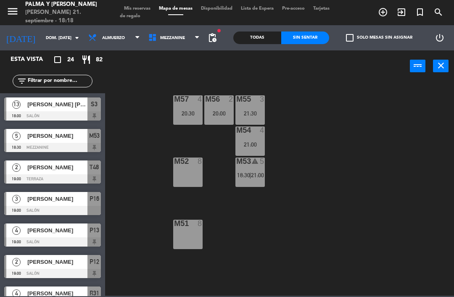
click at [249, 166] on div "M53 warning 5 18:30 | 21:00" at bounding box center [249, 172] width 29 height 29
click at [370, 95] on div "M57 4 20:30 M56 2 20:00 M55 3 21:30 M54 4 21:00 M52 8 M53 warning 5 18:30 | 21:…" at bounding box center [282, 188] width 344 height 215
click at [353, 89] on div "M57 4 20:30 M56 2 20:00 M55 3 21:30 M54 4 21:00 M52 8 M53 warning 5 18:30 | 21:…" at bounding box center [282, 188] width 344 height 215
click at [343, 98] on div "M57 4 20:30 M56 2 20:00 M55 3 21:30 M54 4 21:00 M52 8 M53 warning 5 18:30 | 21:…" at bounding box center [282, 188] width 344 height 215
click at [407, 179] on div "M57 4 20:30 M56 2 20:00 M55 3 21:30 M54 4 21:00 M52 8 M53 warning 5 18:30 | 21:…" at bounding box center [282, 188] width 344 height 215
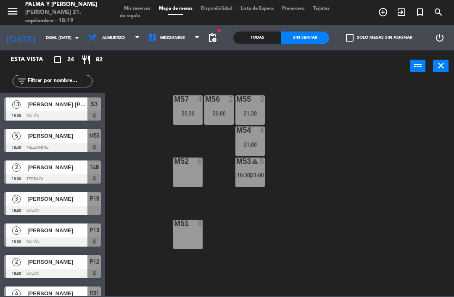
click at [332, 139] on div "M57 4 20:30 M56 2 20:00 M55 3 21:30 M54 4 21:00 M52 8 M53 warning 5 18:30 | 21:…" at bounding box center [282, 188] width 344 height 215
click at [360, 118] on div "M57 4 20:30 M56 2 20:00 M55 3 21:30 M54 4 21:00 M52 8 M53 warning 5 18:30 | 21:…" at bounding box center [282, 188] width 344 height 215
click at [250, 184] on div "M53 warning 5 18:30 | 21:00" at bounding box center [249, 172] width 29 height 29
click at [385, 116] on div "M57 4 20:30 M56 2 20:00 M55 3 21:30 M54 4 21:00 M52 8 M53 warning 5 18:30 | 21:…" at bounding box center [282, 188] width 344 height 215
click at [168, 47] on span "Mezzanine" at bounding box center [174, 38] width 60 height 18
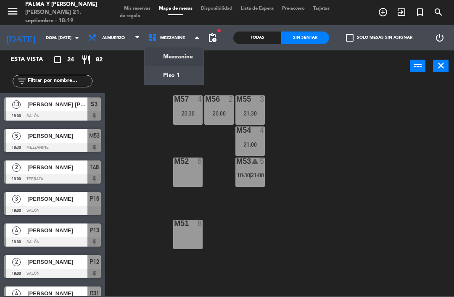
click at [174, 82] on ng-component "menu Palma y [PERSON_NAME] 21. septiembre - 18:19 Mis reservas Mapa de mesas Di…" at bounding box center [227, 148] width 454 height 296
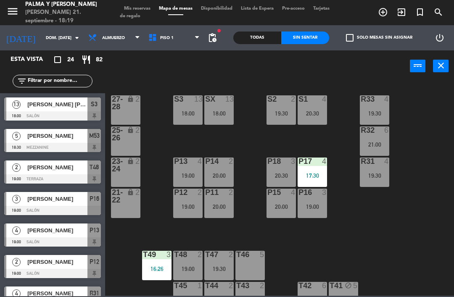
click at [192, 173] on div "19:00" at bounding box center [187, 176] width 29 height 6
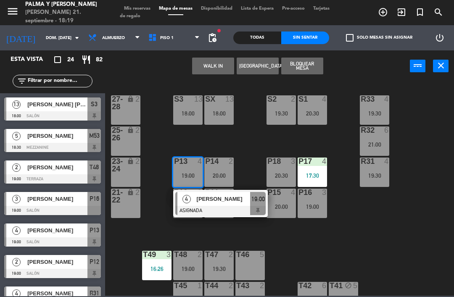
click at [219, 68] on button "WALK IN" at bounding box center [213, 66] width 42 height 17
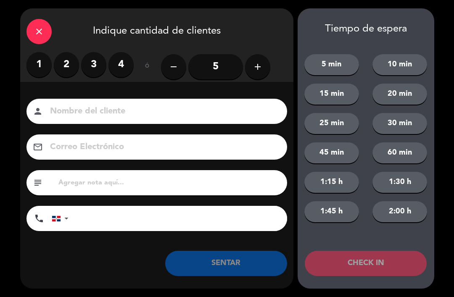
click at [68, 66] on label "2" at bounding box center [66, 64] width 25 height 25
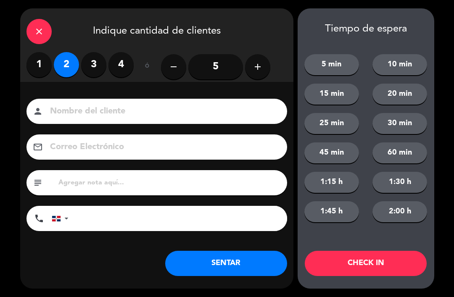
click at [243, 262] on button "SENTAR" at bounding box center [226, 263] width 122 height 25
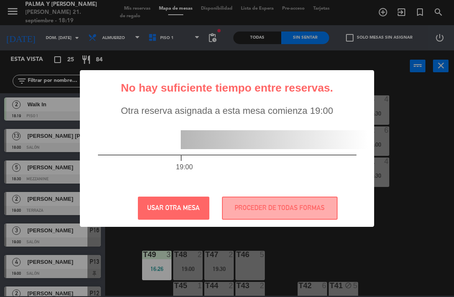
click at [305, 205] on button "PROCEDER DE TODAS FORMAS" at bounding box center [280, 208] width 116 height 23
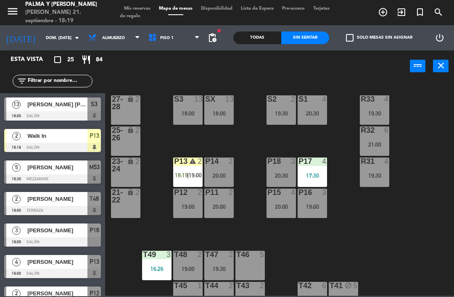
click at [192, 179] on span "19:00" at bounding box center [195, 175] width 13 height 7
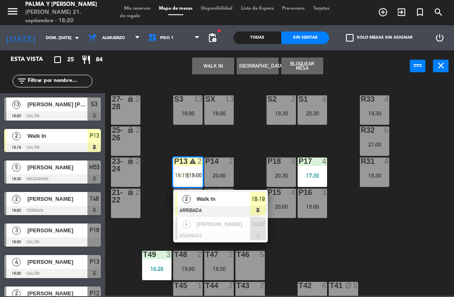
click at [235, 231] on div at bounding box center [220, 235] width 90 height 9
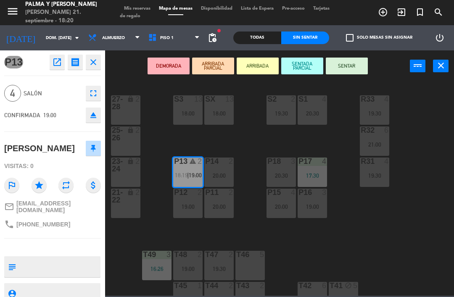
click at [284, 177] on div "20:30" at bounding box center [280, 176] width 29 height 6
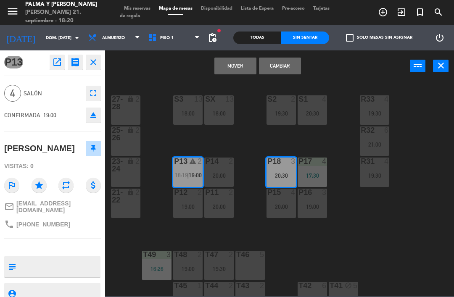
click at [250, 65] on button "Mover" at bounding box center [235, 66] width 42 height 17
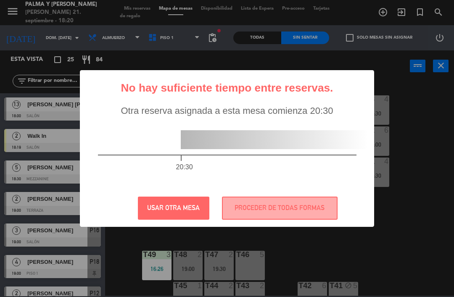
click at [254, 207] on button "PROCEDER DE TODAS FORMAS" at bounding box center [280, 208] width 116 height 23
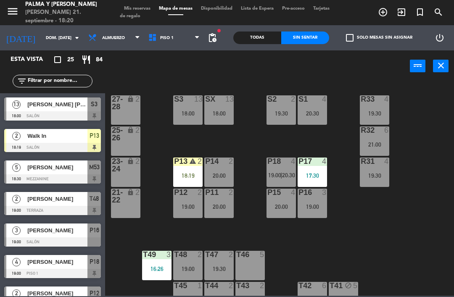
click at [186, 169] on div "P13 warning 2 18:19" at bounding box center [187, 172] width 29 height 29
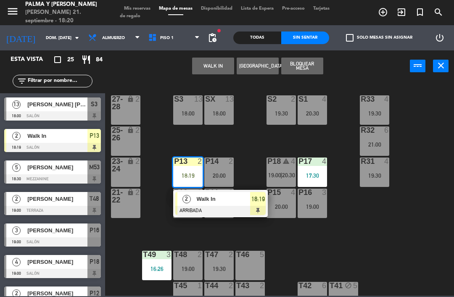
click at [224, 198] on span "Walk In" at bounding box center [224, 199] width 54 height 9
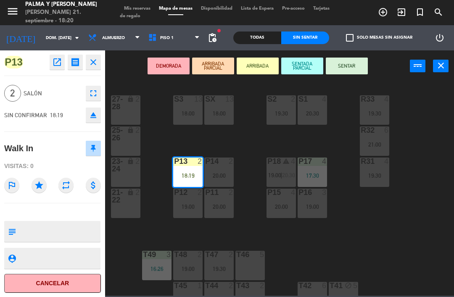
click at [349, 68] on button "SENTAR" at bounding box center [347, 66] width 42 height 17
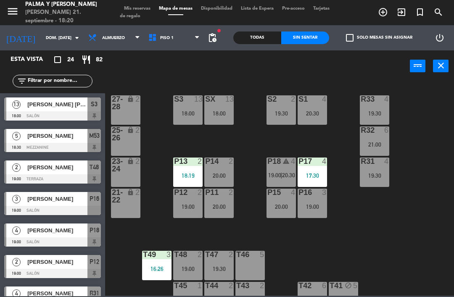
click at [426, 184] on div "R33 4 19:30 S1 4 20:30 S2 2 19:30 S3 13 18:00 SX 13 18:00 27-28 lock 2 R32 6 21…" at bounding box center [282, 188] width 344 height 215
click at [413, 225] on div "R33 4 19:30 S1 4 20:30 S2 2 19:30 S3 13 18:00 SX 13 18:00 27-28 lock 2 R32 6 21…" at bounding box center [282, 188] width 344 height 215
click at [220, 116] on div "18:00" at bounding box center [218, 113] width 29 height 6
click at [376, 236] on div "R33 4 19:30 S1 4 20:30 S2 2 19:30 S3 13 18:00 SX 13 18:00 27-28 lock 2 R32 6 21…" at bounding box center [282, 188] width 344 height 215
click at [195, 171] on div "P13 2 18:19" at bounding box center [187, 172] width 29 height 29
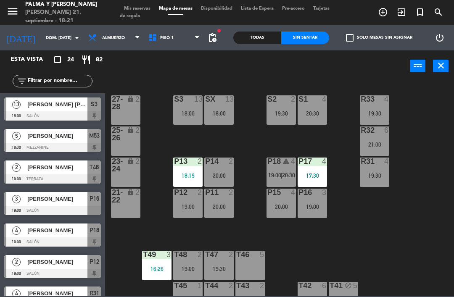
click at [430, 261] on div "R33 4 19:30 S1 4 20:30 S2 2 19:30 S3 13 18:00 SX 13 18:00 27-28 lock 2 R32 6 21…" at bounding box center [282, 188] width 344 height 215
click at [426, 206] on div "R33 4 19:30 S1 4 20:30 S2 2 19:30 S3 13 18:00 SX 13 18:00 27-28 lock 2 R32 6 21…" at bounding box center [282, 188] width 344 height 215
click at [214, 118] on div "SX 13 18:00" at bounding box center [218, 109] width 29 height 29
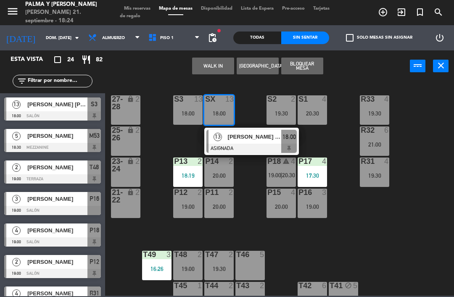
click at [243, 139] on span "[PERSON_NAME] [PERSON_NAME]" at bounding box center [255, 136] width 54 height 9
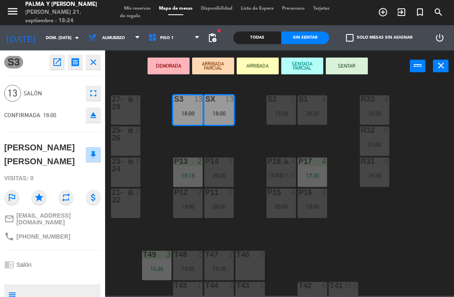
click at [96, 117] on icon "eject" at bounding box center [93, 115] width 10 height 10
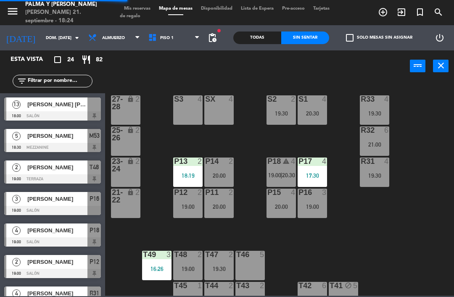
click at [193, 43] on span "Piso 1" at bounding box center [174, 38] width 60 height 18
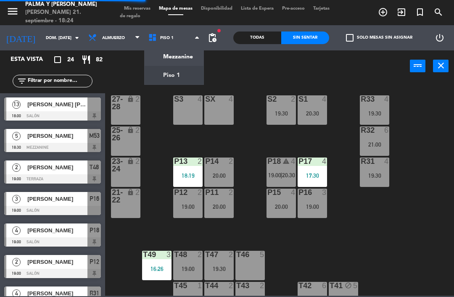
click at [183, 61] on ng-component "menu Palma y [PERSON_NAME] 21. septiembre - 18:24 Mis reservas Mapa de mesas Di…" at bounding box center [227, 148] width 454 height 296
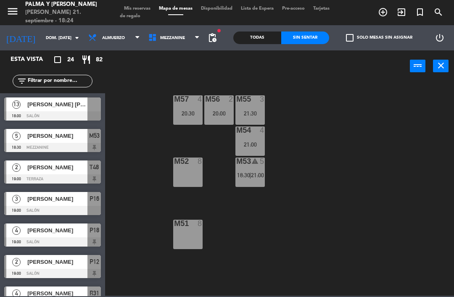
click at [53, 110] on div "[PERSON_NAME] [PERSON_NAME]" at bounding box center [56, 104] width 61 height 14
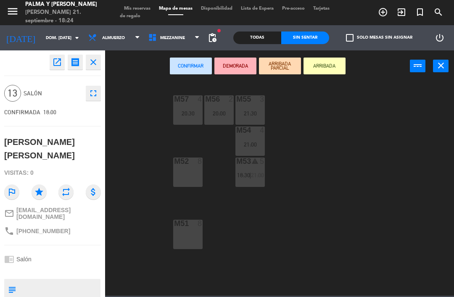
click at [181, 241] on div "M51 8" at bounding box center [187, 234] width 29 height 29
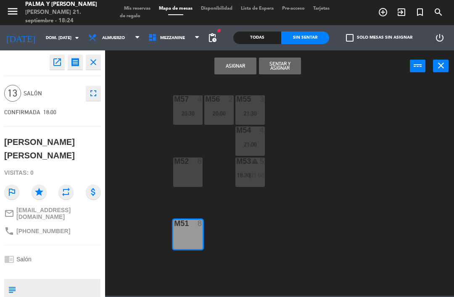
click at [248, 70] on button "Asignar" at bounding box center [235, 66] width 42 height 17
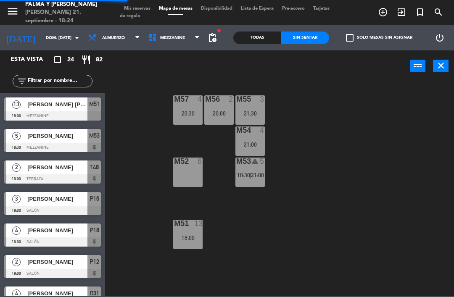
click at [198, 241] on div "M51 13 18:00" at bounding box center [187, 234] width 29 height 29
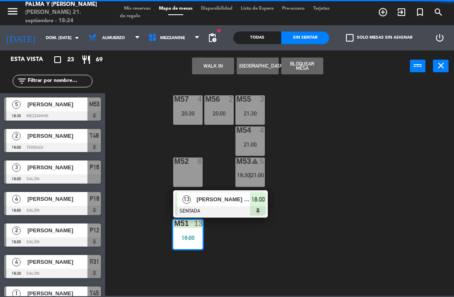
click at [221, 205] on div "[PERSON_NAME] [PERSON_NAME]" at bounding box center [223, 199] width 55 height 14
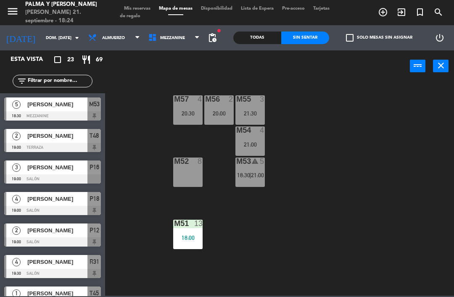
click at [189, 239] on div "18:00" at bounding box center [187, 238] width 29 height 6
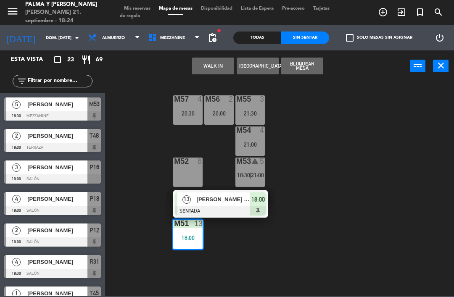
click at [235, 201] on span "[PERSON_NAME] [PERSON_NAME]" at bounding box center [224, 199] width 54 height 9
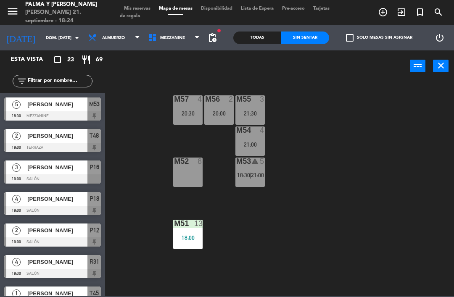
click at [377, 137] on div "M57 4 20:30 M56 2 20:00 M55 3 21:30 M54 4 21:00 M52 8 M53 warning 5 18:30 | 21:…" at bounding box center [282, 188] width 344 height 215
click at [181, 35] on span "Mezzanine" at bounding box center [174, 38] width 60 height 18
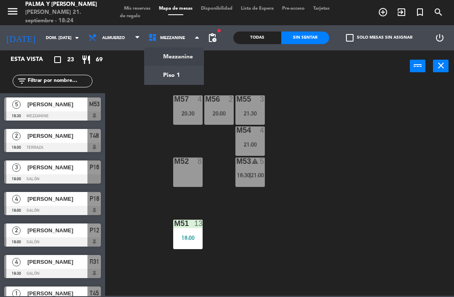
click at [178, 66] on ng-component "menu Palma y [PERSON_NAME] 21. septiembre - 18:24 Mis reservas Mapa de mesas Di…" at bounding box center [227, 148] width 454 height 296
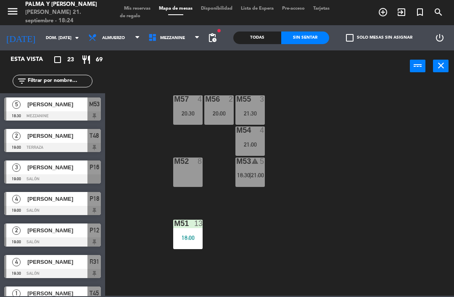
click at [180, 40] on span "Mezzanine" at bounding box center [174, 38] width 60 height 18
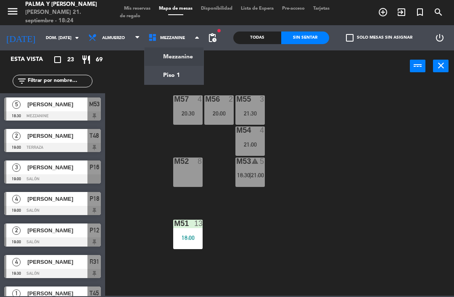
click at [177, 76] on ng-component "menu Palma y [PERSON_NAME] 21. septiembre - 18:24 Mis reservas Mapa de mesas Di…" at bounding box center [227, 148] width 454 height 296
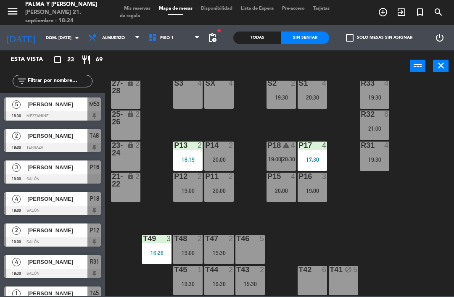
scroll to position [16, 0]
click at [158, 248] on div "T49 3 16:26" at bounding box center [156, 249] width 29 height 29
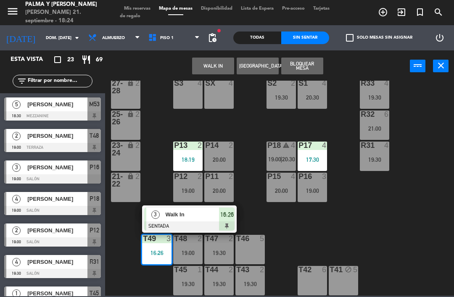
click at [186, 219] on div "Walk In" at bounding box center [192, 215] width 55 height 14
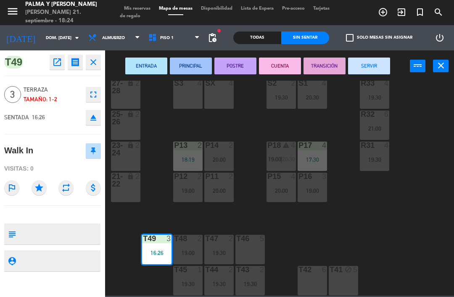
click at [367, 71] on button "SERVIR" at bounding box center [369, 66] width 42 height 17
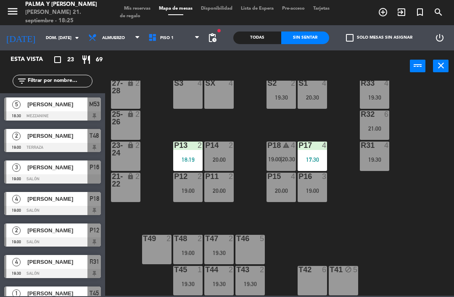
click at [279, 152] on div "P18 warning 4 19:00 | 20:30" at bounding box center [280, 156] width 29 height 29
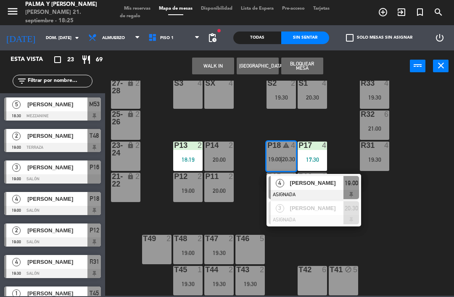
click at [307, 177] on div "[PERSON_NAME]" at bounding box center [316, 183] width 55 height 14
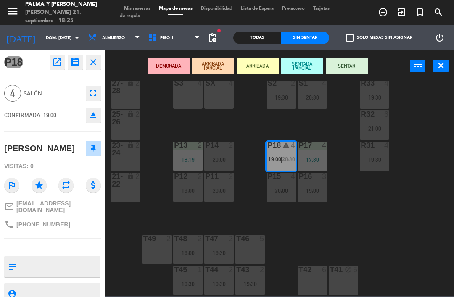
click at [219, 191] on div "20:00" at bounding box center [218, 191] width 29 height 6
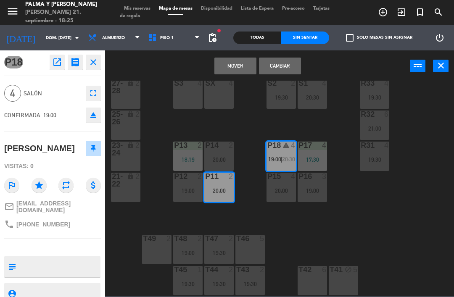
click at [279, 71] on button "Cambiar" at bounding box center [280, 66] width 42 height 17
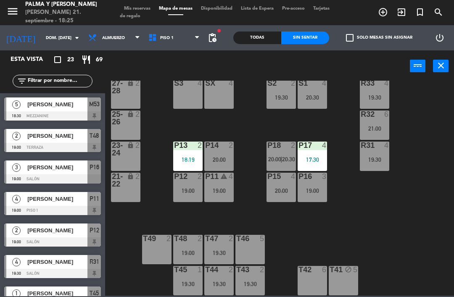
click at [440, 252] on div "R33 4 19:30 S1 4 20:30 S2 2 19:30 S3 4 SX 4 27-28 lock 2 R32 6 21:00 25-26 lock…" at bounding box center [282, 188] width 344 height 215
click at [320, 191] on div "19:00" at bounding box center [311, 191] width 29 height 6
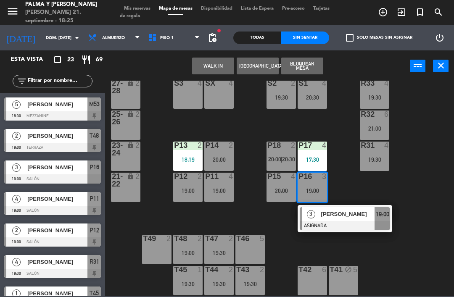
click at [336, 223] on div at bounding box center [345, 225] width 90 height 9
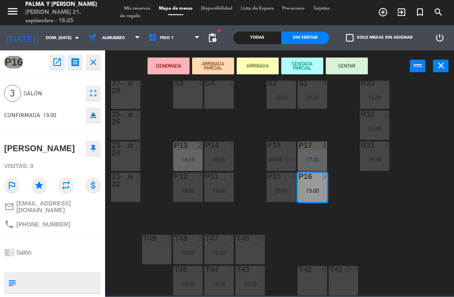
click at [218, 158] on div "20:00" at bounding box center [218, 160] width 29 height 6
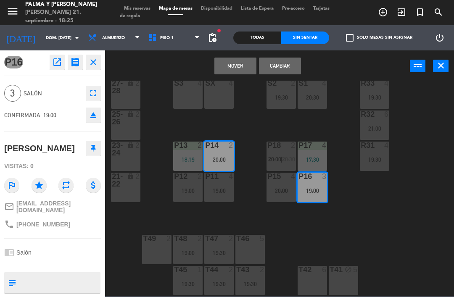
click at [284, 66] on button "Cambiar" at bounding box center [280, 66] width 42 height 17
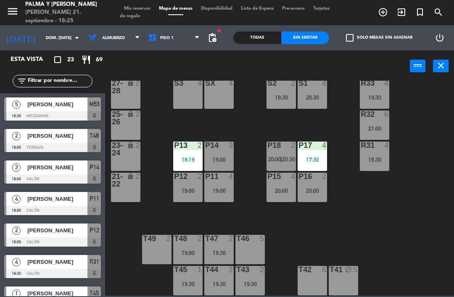
click at [433, 193] on div "R33 4 19:30 S1 4 20:30 S2 2 19:30 S3 4 SX 4 27-28 lock 2 R32 6 21:00 25-26 lock…" at bounding box center [282, 188] width 344 height 215
click at [292, 162] on span "20:30" at bounding box center [288, 159] width 13 height 7
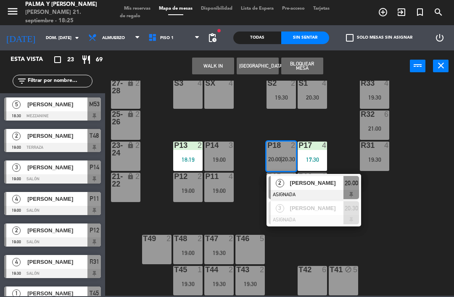
click at [323, 221] on div at bounding box center [313, 219] width 90 height 9
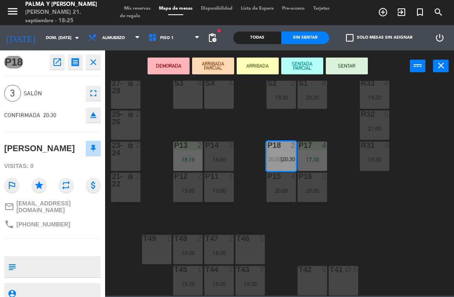
click at [223, 102] on div "SX 4" at bounding box center [218, 93] width 29 height 29
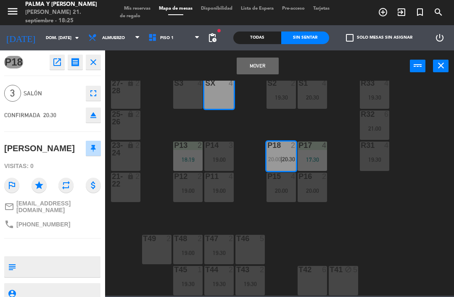
click at [247, 71] on button "Mover" at bounding box center [258, 66] width 42 height 17
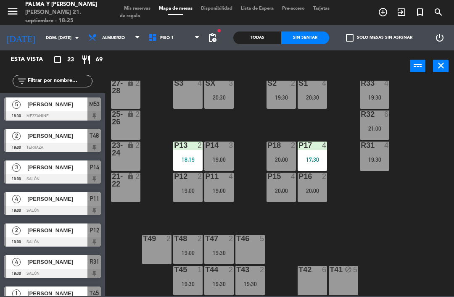
scroll to position [0, 0]
click at [250, 43] on div "Todas" at bounding box center [257, 38] width 48 height 13
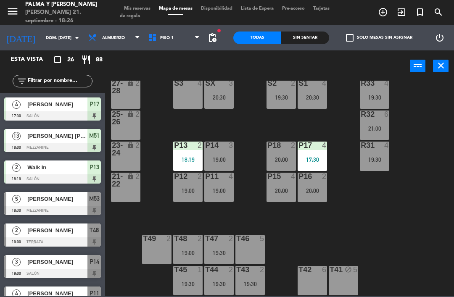
click at [285, 95] on div "19:30" at bounding box center [280, 98] width 29 height 6
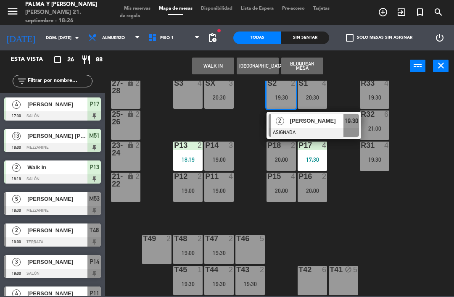
click at [311, 129] on div at bounding box center [313, 132] width 90 height 9
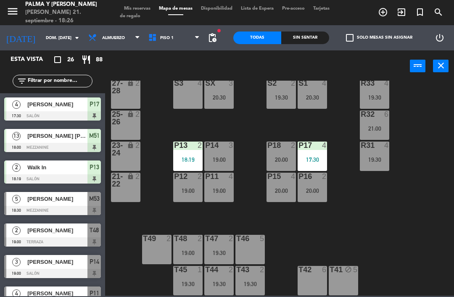
click at [277, 103] on div "S2 2 19:30" at bounding box center [280, 93] width 29 height 29
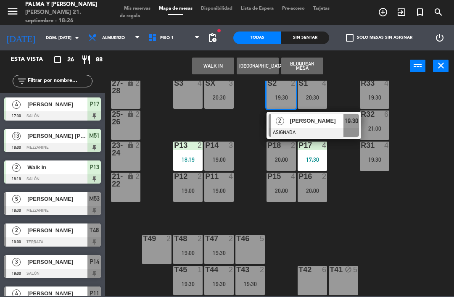
click at [292, 119] on span "[PERSON_NAME]" at bounding box center [317, 120] width 54 height 9
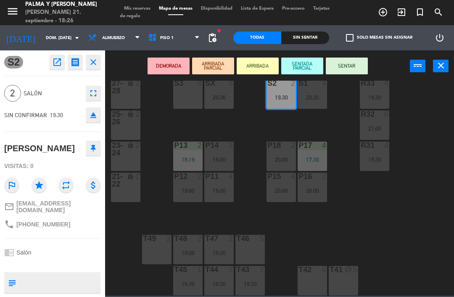
click at [219, 88] on div "SX 3" at bounding box center [218, 83] width 29 height 8
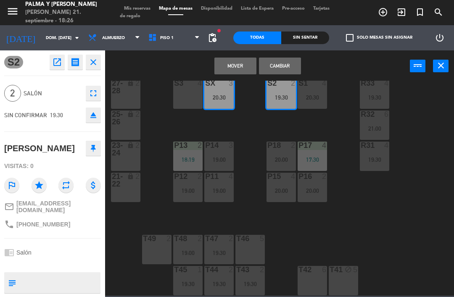
click at [287, 58] on button "Cambiar" at bounding box center [280, 66] width 42 height 17
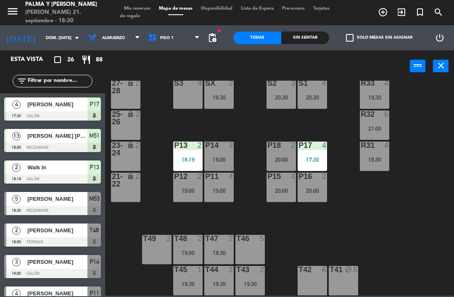
click at [415, 202] on div "R33 4 19:30 S1 4 20:30 S2 3 20:30 S3 4 SX 2 19:30 27-28 lock 2 R32 6 21:00 25-2…" at bounding box center [282, 188] width 344 height 215
click at [86, 84] on input "text" at bounding box center [59, 80] width 65 height 9
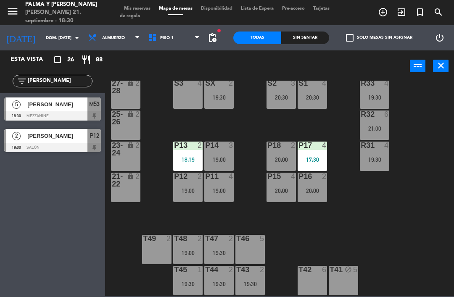
type input "[PERSON_NAME]"
click at [423, 107] on div "R33 4 19:30 S1 4 20:30 S2 3 20:30 S3 4 SX 2 19:30 27-28 lock 2 R32 6 21:00 25-2…" at bounding box center [282, 188] width 344 height 215
click at [48, 103] on span "[PERSON_NAME]" at bounding box center [57, 104] width 60 height 9
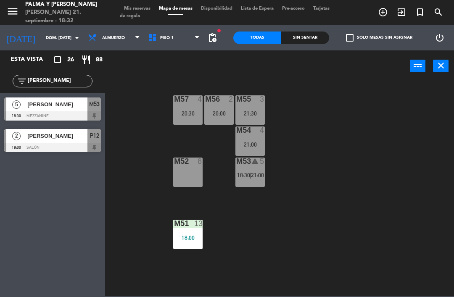
click at [187, 231] on div "M51 13 18:00" at bounding box center [187, 234] width 29 height 29
click at [396, 172] on div "M57 4 20:30 M56 2 20:00 M55 3 21:30 M54 4 21:00 M52 8 M53 warning 5 18:30 | 21:…" at bounding box center [282, 188] width 344 height 215
click at [380, 207] on div "M57 4 20:30 M56 2 20:00 M55 3 21:30 M54 4 21:00 M52 8 M53 warning 5 18:30 | 21:…" at bounding box center [282, 188] width 344 height 215
click at [48, 43] on input "dom. [DATE]" at bounding box center [71, 38] width 58 height 13
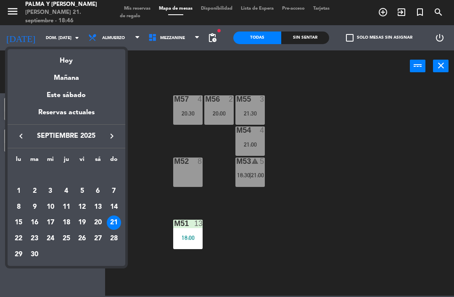
click at [113, 141] on icon "keyboard_arrow_right" at bounding box center [112, 136] width 10 height 10
click at [103, 189] on div "4" at bounding box center [98, 191] width 14 height 14
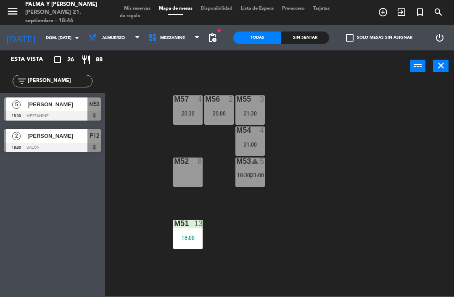
type input "sáb. [DATE]"
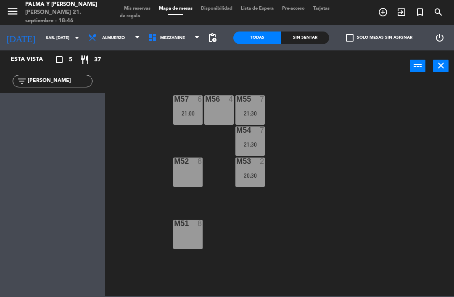
click at [66, 73] on div "filter_list [PERSON_NAME]" at bounding box center [52, 81] width 105 height 24
click at [77, 96] on div "Esta vista crop_square 5 restaurant 37 filter_list [PERSON_NAME]" at bounding box center [52, 173] width 105 height 247
click at [83, 79] on input "[PERSON_NAME]" at bounding box center [59, 80] width 65 height 9
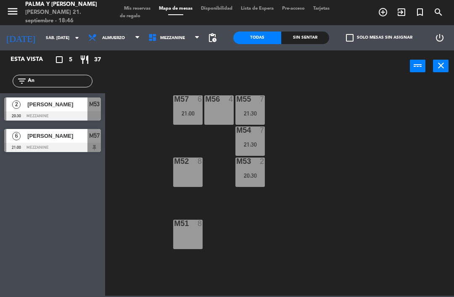
type input "A"
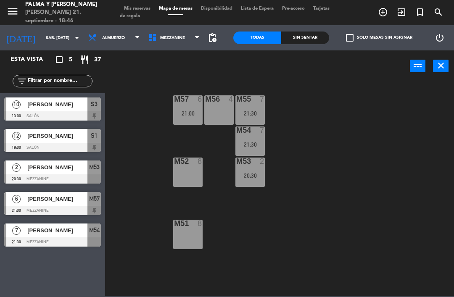
click at [433, 82] on div "M57 6 21:00 M56 4 M55 7 21:30 M54 7 21:30 M52 8 M53 2 20:30 M51 8" at bounding box center [282, 188] width 344 height 215
click at [63, 111] on div at bounding box center [52, 115] width 97 height 9
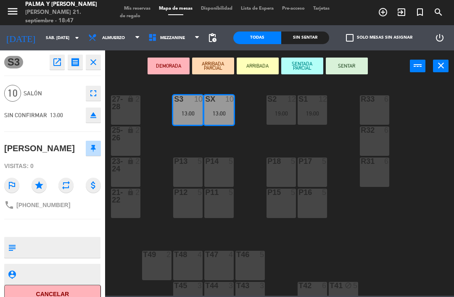
click at [97, 95] on icon "fullscreen" at bounding box center [93, 93] width 10 height 10
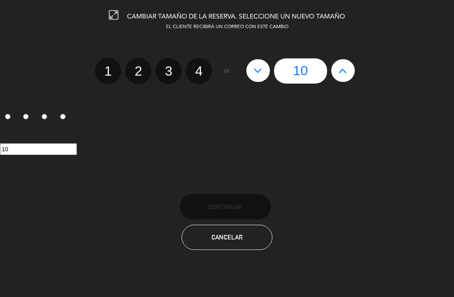
click at [350, 63] on button at bounding box center [343, 70] width 24 height 23
type input "11"
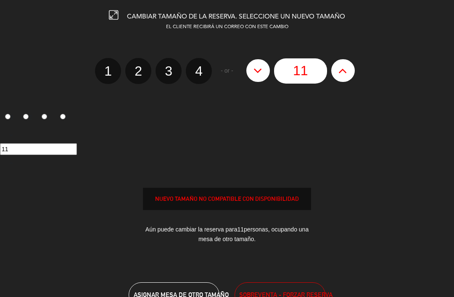
click at [345, 72] on icon at bounding box center [342, 70] width 9 height 13
type input "12"
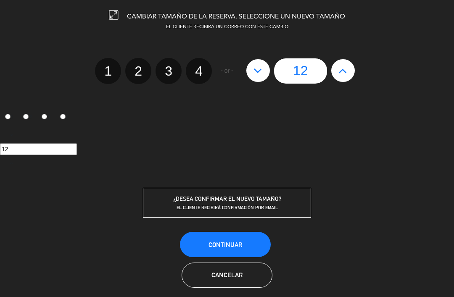
click at [229, 229] on div "CAMBIAR TAMAÑO DE LA RESERVA. SELECCIONE UN NUEVO TAMAÑO EL CLIENTE RECIBIRÁ UN…" at bounding box center [227, 148] width 454 height 297
click at [204, 246] on button "Continuar" at bounding box center [225, 244] width 91 height 25
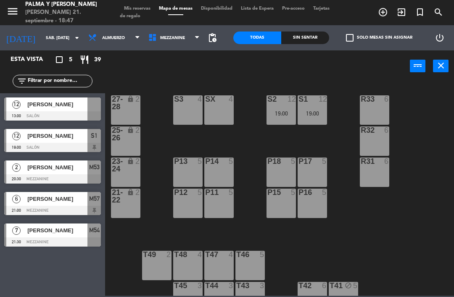
click at [61, 108] on span "[PERSON_NAME]" at bounding box center [57, 104] width 60 height 9
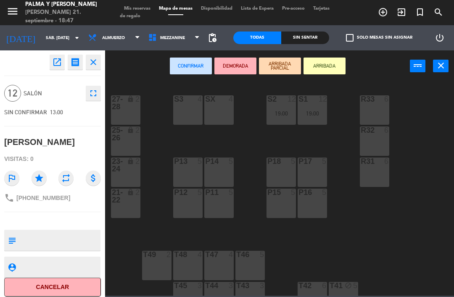
click at [188, 105] on div "S3 4" at bounding box center [187, 109] width 29 height 29
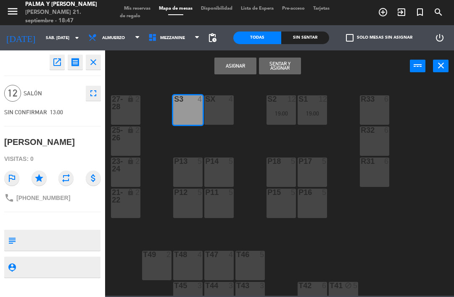
click at [217, 114] on div "SX 4" at bounding box center [218, 109] width 29 height 29
click at [230, 64] on button "Asignar" at bounding box center [235, 66] width 42 height 17
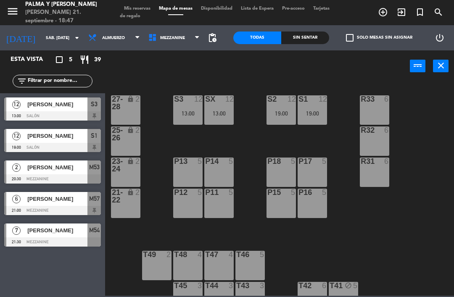
click at [412, 164] on div "R33 6 S1 12 19:00 S2 12 19:00 S3 12 13:00 SX 12 13:00 27-28 lock 2 R32 6 25-26 …" at bounding box center [282, 188] width 344 height 215
click at [221, 107] on div "SX 12 13:00" at bounding box center [218, 109] width 29 height 29
click at [412, 223] on div "R33 6 S1 12 19:00 S2 12 19:00 S3 12 13:00 SX 12 13:00 27-28 lock 2 R32 6 25-26 …" at bounding box center [282, 188] width 344 height 215
click at [72, 39] on icon "arrow_drop_down" at bounding box center [77, 38] width 10 height 10
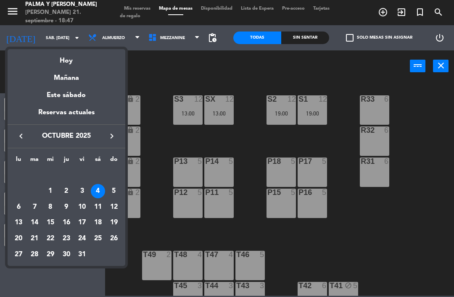
click at [76, 64] on div "Hoy" at bounding box center [67, 57] width 118 height 17
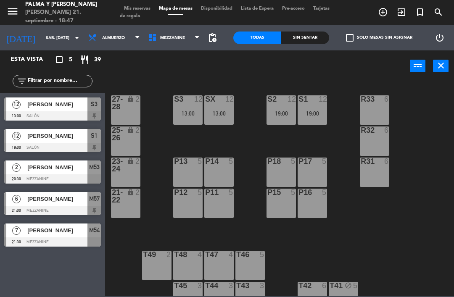
type input "dom. [DATE]"
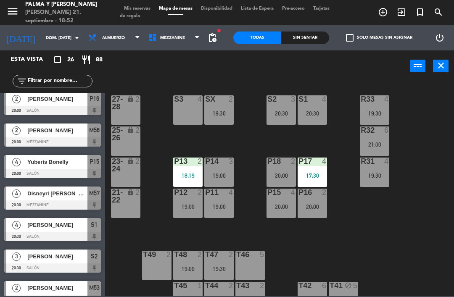
scroll to position [511, 0]
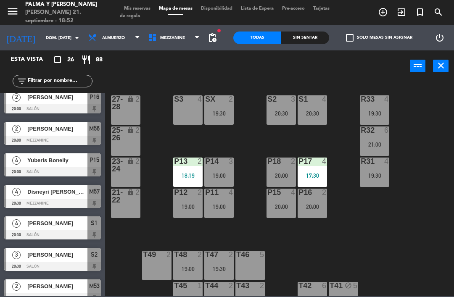
click at [68, 167] on div at bounding box center [52, 171] width 97 height 9
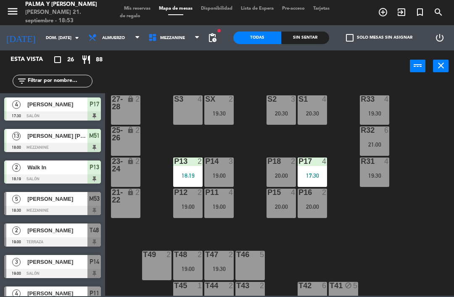
scroll to position [0, 0]
click at [369, 112] on div "19:30" at bounding box center [374, 113] width 29 height 6
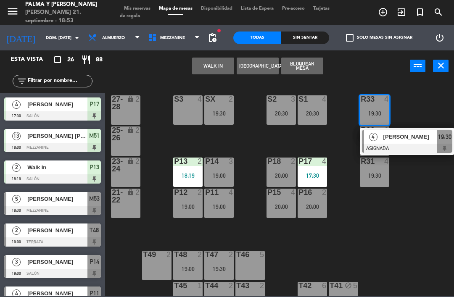
click at [391, 146] on div at bounding box center [407, 148] width 90 height 9
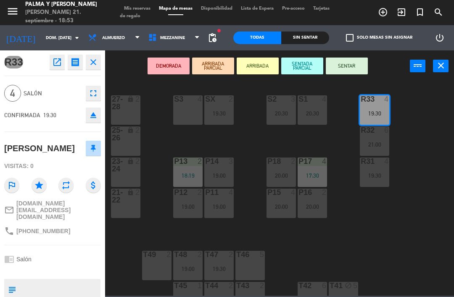
click at [177, 108] on div "S3 4" at bounding box center [187, 109] width 29 height 29
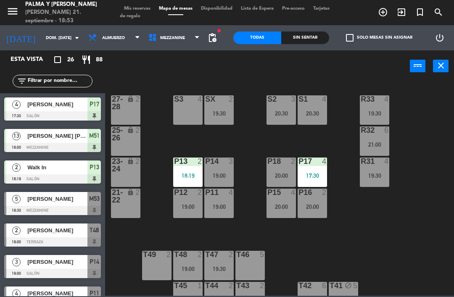
click at [377, 110] on div "19:30" at bounding box center [374, 113] width 29 height 6
click at [418, 108] on div "R33 4 19:30 S1 4 20:30 S2 3 20:30 S3 4 SX 2 19:30 27-28 lock 2 R32 6 21:00 25-2…" at bounding box center [282, 188] width 344 height 215
click at [181, 120] on div "S3 4 19:30" at bounding box center [187, 109] width 29 height 29
click at [407, 216] on div "R33 6 S1 4 20:30 S2 3 20:30 S3 4 19:30 SX 2 19:30 27-28 lock 2 R32 6 21:00 25-2…" at bounding box center [282, 188] width 344 height 215
click at [308, 39] on div "Sin sentar" at bounding box center [305, 38] width 48 height 13
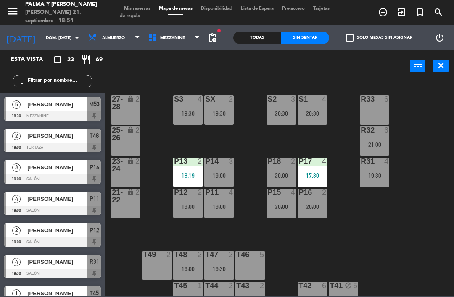
click at [254, 37] on div "Todas" at bounding box center [257, 38] width 48 height 13
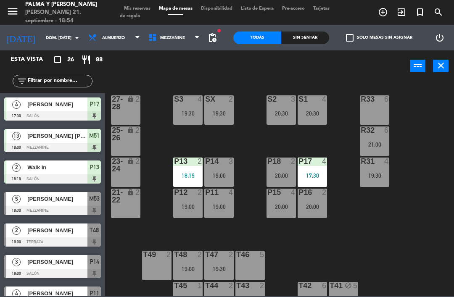
click at [308, 40] on div "Sin sentar" at bounding box center [305, 38] width 48 height 13
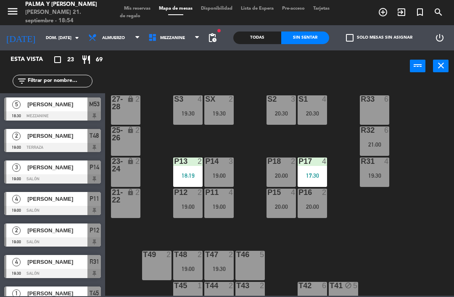
click at [291, 26] on div "Todas Sin sentar" at bounding box center [281, 37] width 96 height 25
click at [257, 32] on div "Todas" at bounding box center [257, 38] width 48 height 13
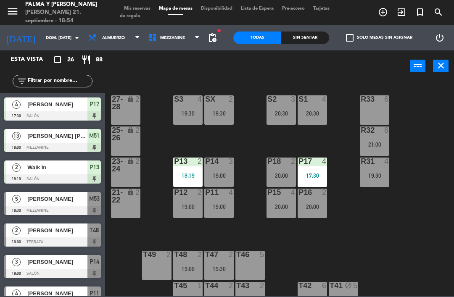
click at [254, 32] on div "Todas" at bounding box center [257, 38] width 48 height 13
click at [301, 33] on div "Sin sentar" at bounding box center [305, 38] width 48 height 13
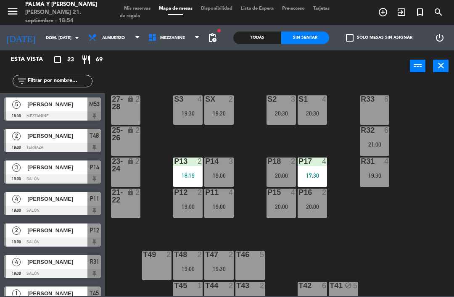
click at [303, 33] on div "Sin sentar" at bounding box center [305, 38] width 48 height 13
click at [275, 35] on div "Todas" at bounding box center [257, 38] width 48 height 13
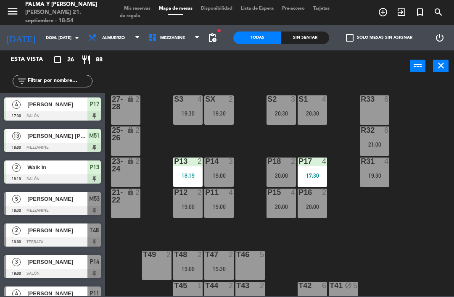
click at [245, 40] on div "Todas" at bounding box center [257, 38] width 48 height 13
click at [305, 29] on div "Todas Sin sentar" at bounding box center [281, 37] width 96 height 25
click at [2, 21] on div "menu Palma y [PERSON_NAME] 21. septiembre - 18:55" at bounding box center [56, 12] width 113 height 25
click at [310, 41] on div "Sin sentar" at bounding box center [305, 38] width 48 height 13
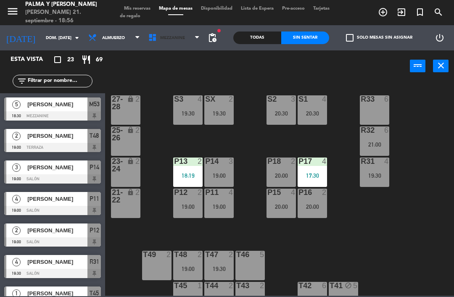
click at [174, 42] on span "Mezzanine" at bounding box center [174, 38] width 60 height 18
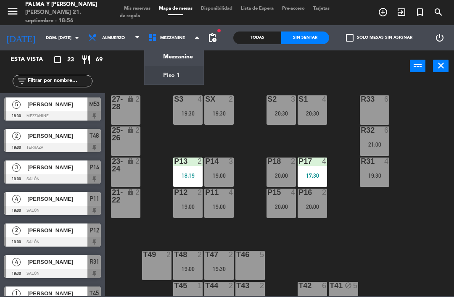
click at [175, 78] on ng-component "menu Palma y [PERSON_NAME] 21. septiembre - 18:56 Mis reservas Mapa de mesas Di…" at bounding box center [227, 148] width 454 height 296
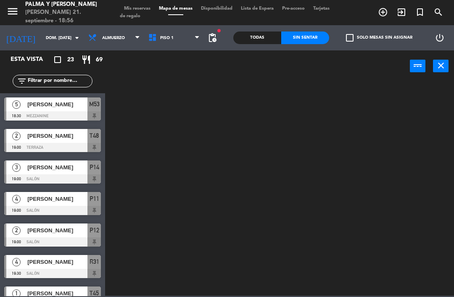
click at [168, 29] on span "Piso 1" at bounding box center [174, 38] width 60 height 18
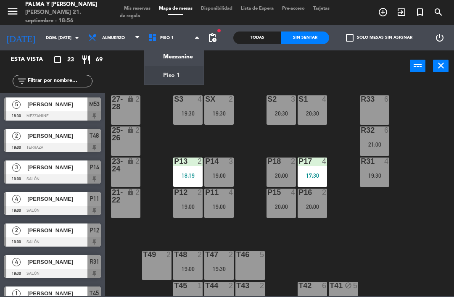
click at [184, 58] on ng-component "menu Palma y [PERSON_NAME] 21. septiembre - 18:56 Mis reservas Mapa de mesas Di…" at bounding box center [227, 148] width 454 height 296
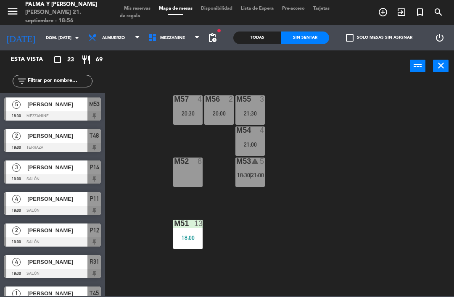
click at [193, 236] on div "18:00" at bounding box center [187, 238] width 29 height 6
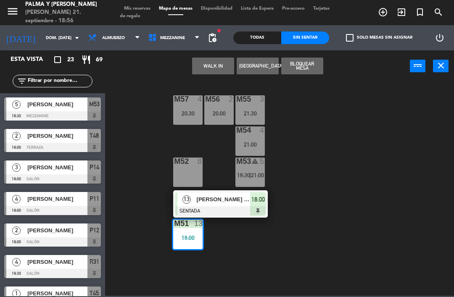
click at [361, 188] on div "M57 4 20:30 M56 2 20:00 M55 3 21:30 M54 4 21:00 M52 8 M53 warning 5 18:30 | 21:…" at bounding box center [282, 188] width 344 height 215
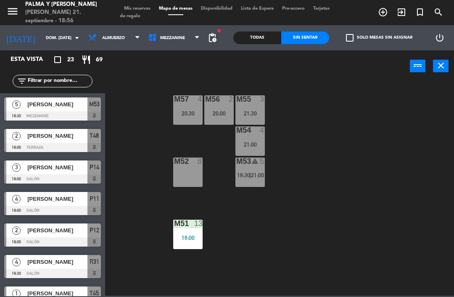
click at [160, 37] on span "Mezzanine" at bounding box center [172, 38] width 25 height 5
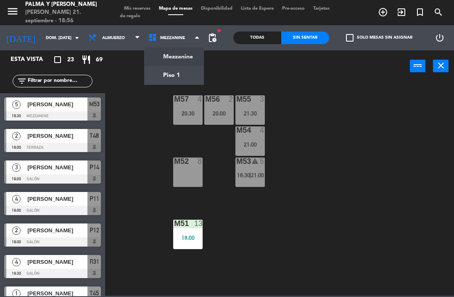
click at [171, 74] on ng-component "menu Palma y [PERSON_NAME] 21. septiembre - 18:56 Mis reservas Mapa de mesas Di…" at bounding box center [227, 148] width 454 height 296
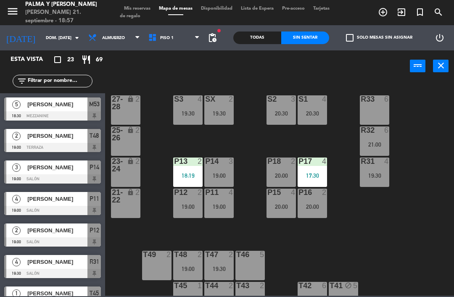
click at [65, 237] on div "[PERSON_NAME]" at bounding box center [56, 230] width 61 height 14
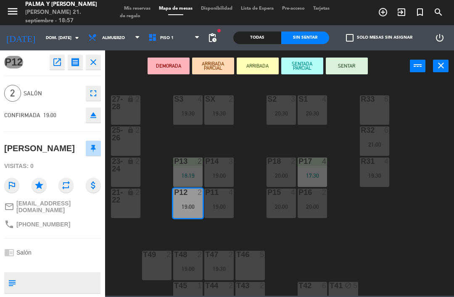
click at [349, 68] on button "SENTAR" at bounding box center [347, 66] width 42 height 17
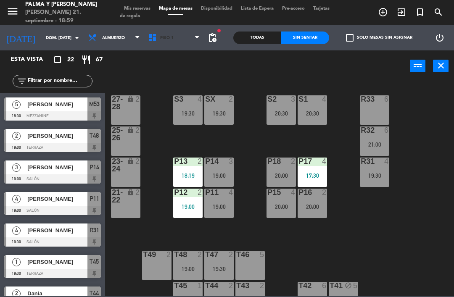
click at [144, 32] on span "Piso 1" at bounding box center [174, 38] width 60 height 18
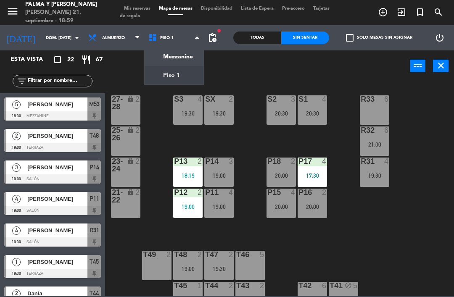
click at [159, 53] on ng-component "menu Palma y [PERSON_NAME] 21. septiembre - 18:59 Mis reservas Mapa de mesas Di…" at bounding box center [227, 148] width 454 height 296
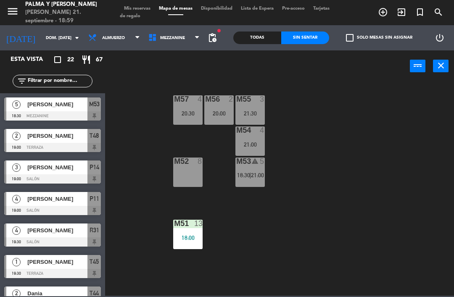
click at [251, 169] on div "M53 warning 5 18:30 | 21:00" at bounding box center [249, 172] width 29 height 29
click at [394, 165] on div "M57 4 20:30 M56 2 20:00 M55 3 21:30 M54 4 21:00 M52 8 M53 warning 5 18:30 | 21:…" at bounding box center [282, 188] width 344 height 215
click at [160, 40] on span "Mezzanine" at bounding box center [172, 38] width 25 height 5
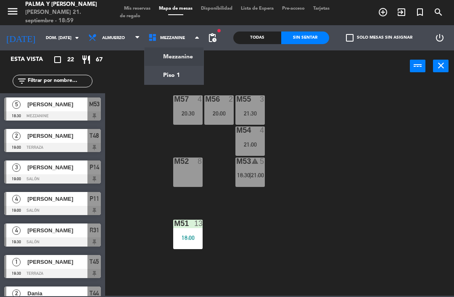
click at [154, 77] on ng-component "menu Palma y [PERSON_NAME] 21. septiembre - 18:59 Mis reservas Mapa de mesas Di…" at bounding box center [227, 148] width 454 height 296
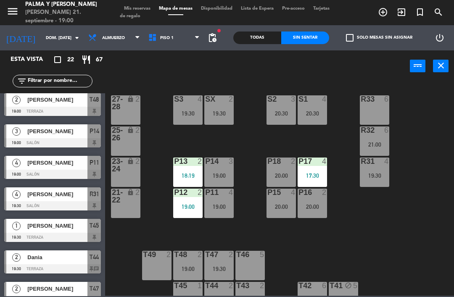
scroll to position [40, 0]
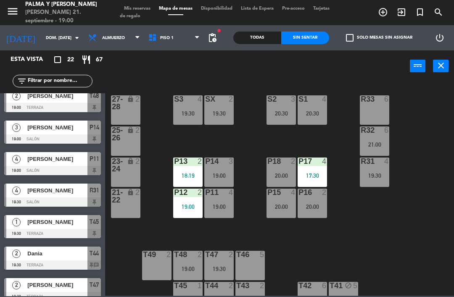
click at [59, 227] on div "[PERSON_NAME]" at bounding box center [56, 222] width 61 height 14
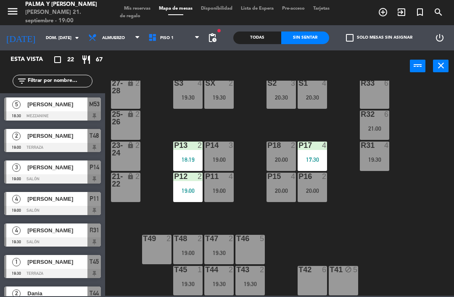
scroll to position [16, 0]
click at [187, 289] on div "T45 1 19:30" at bounding box center [187, 280] width 29 height 29
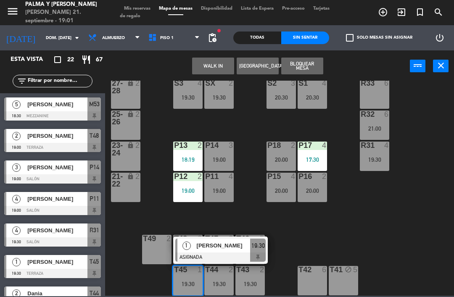
click at [216, 289] on div "T44 2 19:30" at bounding box center [218, 280] width 29 height 29
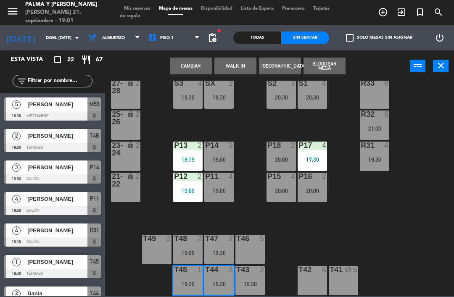
click at [197, 71] on button "Cambiar" at bounding box center [191, 66] width 42 height 17
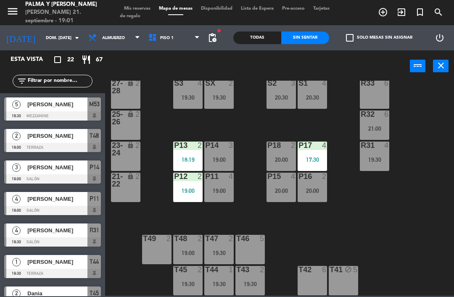
click at [221, 282] on div "19:30" at bounding box center [218, 284] width 29 height 6
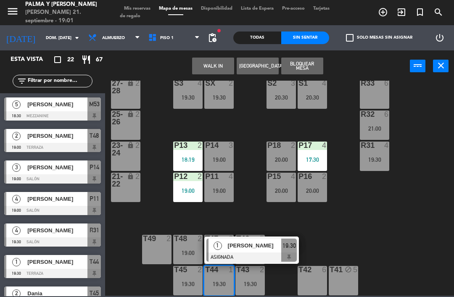
click at [266, 248] on span "[PERSON_NAME]" at bounding box center [255, 245] width 54 height 9
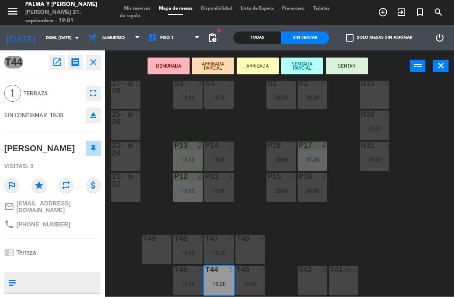
click at [349, 73] on button "SENTAR" at bounding box center [347, 66] width 42 height 17
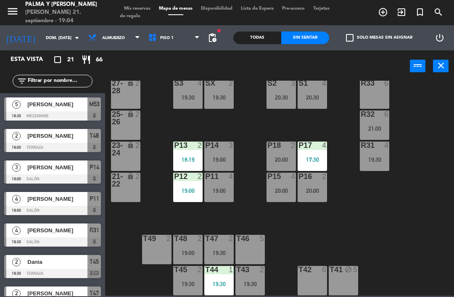
click at [243, 283] on div "19:30" at bounding box center [249, 284] width 29 height 6
click at [384, 267] on div "R33 6 S1 4 20:30 S2 3 20:30 S3 4 19:30 SX 2 19:30 27-28 lock 2 R32 6 21:00 25-2…" at bounding box center [282, 188] width 344 height 215
click at [187, 271] on div at bounding box center [188, 270] width 14 height 8
click at [363, 249] on div "R33 6 S1 4 20:30 S2 3 20:30 S3 4 19:30 SX 2 19:30 27-28 lock 2 R32 6 21:00 25-2…" at bounding box center [282, 188] width 344 height 215
click at [185, 245] on div "T48 2 19:00" at bounding box center [187, 249] width 29 height 29
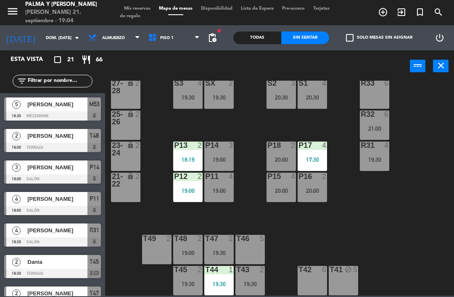
click at [391, 234] on div "R33 6 S1 4 20:30 S2 3 20:30 S3 4 19:30 SX 2 19:30 27-28 lock 2 R32 6 21:00 25-2…" at bounding box center [282, 188] width 344 height 215
click at [210, 253] on div "19:30" at bounding box center [218, 253] width 29 height 6
click at [390, 255] on div "R33 6 S1 4 20:30 S2 3 20:30 S3 4 19:30 SX 2 19:30 27-28 lock 2 R32 6 21:00 25-2…" at bounding box center [282, 188] width 344 height 215
click at [173, 158] on div "18:19" at bounding box center [187, 160] width 29 height 6
click at [368, 238] on div "R33 6 S1 4 20:30 S2 3 20:30 S3 4 19:30 SX 2 19:30 27-28 lock 2 R32 6 21:00 25-2…" at bounding box center [282, 188] width 344 height 215
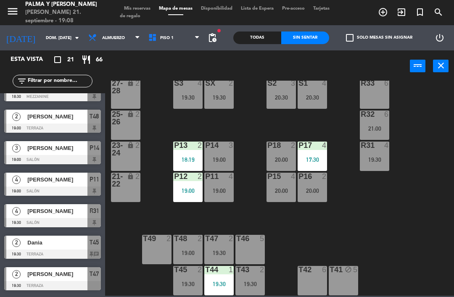
scroll to position [24, 0]
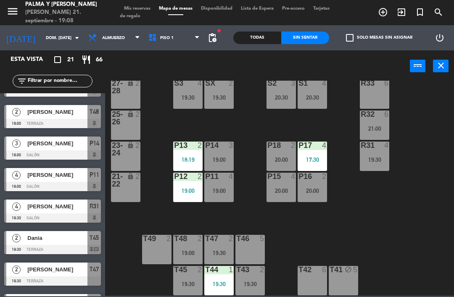
click at [57, 246] on div at bounding box center [52, 249] width 97 height 9
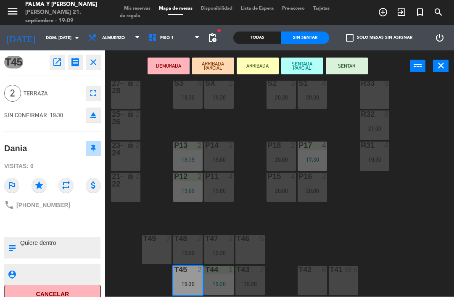
click at [348, 70] on button "SENTAR" at bounding box center [347, 66] width 42 height 17
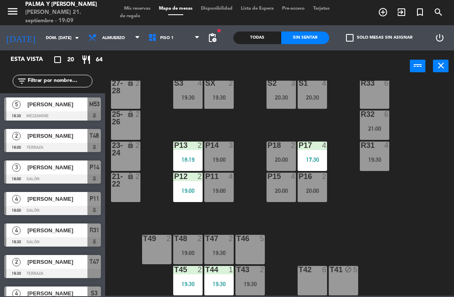
click at [187, 284] on div "19:30" at bounding box center [187, 284] width 29 height 6
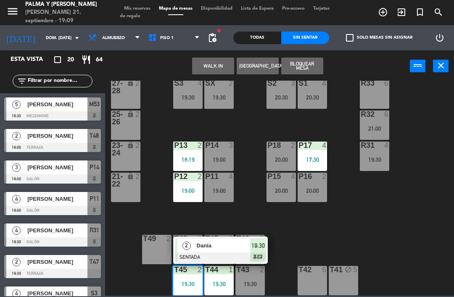
click at [371, 228] on div "R33 6 S1 4 20:30 S2 3 20:30 S3 4 19:30 SX 2 19:30 27-28 lock 2 R32 6 21:00 25-2…" at bounding box center [282, 188] width 344 height 215
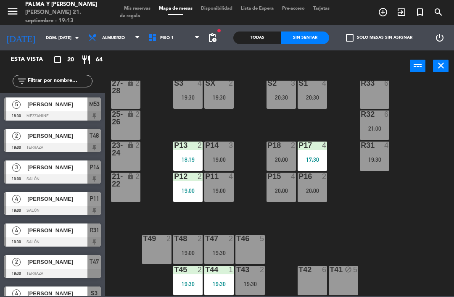
click at [325, 283] on div "T42 6" at bounding box center [311, 280] width 29 height 29
click at [414, 247] on div "R33 6 S1 4 20:30 S2 3 20:30 S3 4 19:30 SX 2 19:30 27-28 lock 2 R32 6 21:00 25-2…" at bounding box center [282, 188] width 344 height 215
click at [66, 143] on div at bounding box center [52, 147] width 97 height 9
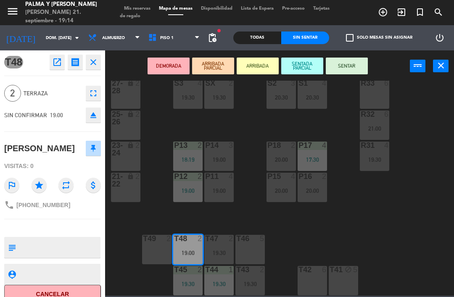
click at [219, 157] on div "19:00" at bounding box center [218, 160] width 29 height 6
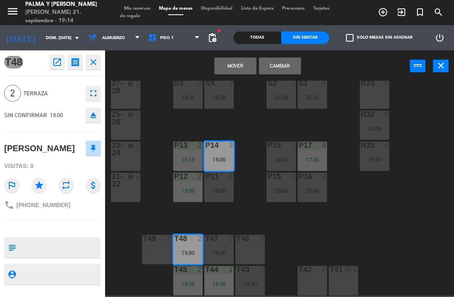
click at [279, 67] on button "Cambiar" at bounding box center [280, 66] width 42 height 17
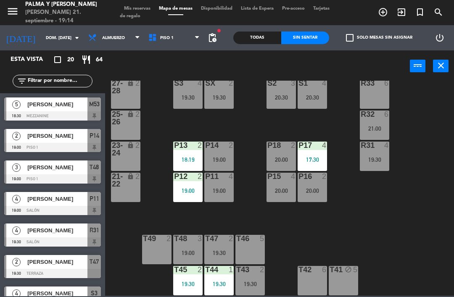
click at [190, 254] on div "19:00" at bounding box center [187, 253] width 29 height 6
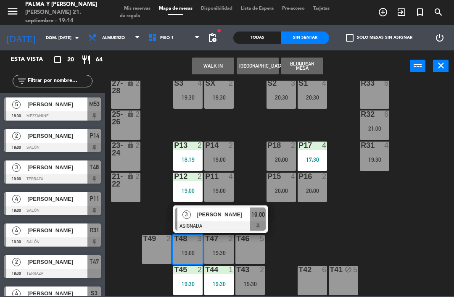
click at [326, 235] on div "R33 6 S1 4 20:30 S2 3 20:30 S3 4 19:30 SX 2 19:30 27-28 lock 2 R32 6 21:00 25-2…" at bounding box center [282, 188] width 344 height 215
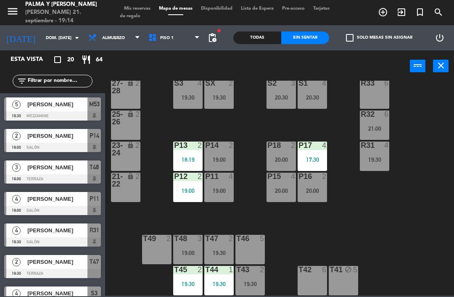
click at [226, 159] on div "19:00" at bounding box center [218, 160] width 29 height 6
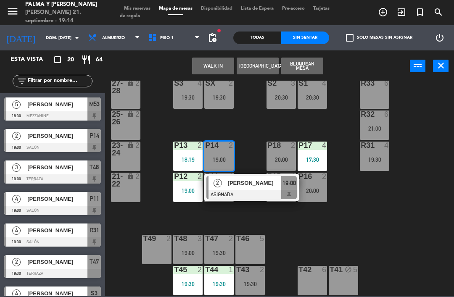
click at [256, 182] on span "[PERSON_NAME]" at bounding box center [255, 183] width 54 height 9
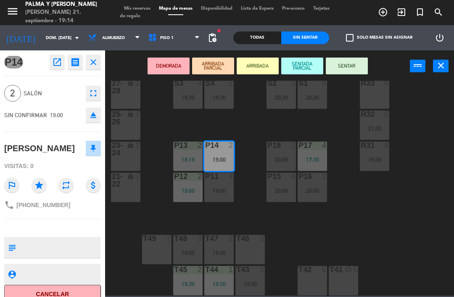
click at [353, 68] on button "SENTAR" at bounding box center [347, 66] width 42 height 17
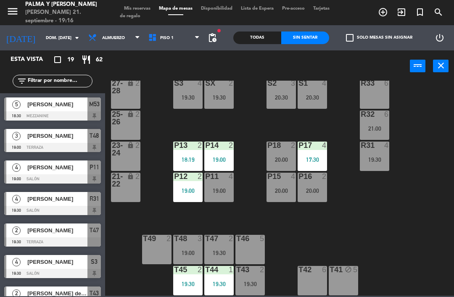
click at [254, 279] on div "T43 2 19:30" at bounding box center [249, 280] width 29 height 29
click at [408, 239] on div "R33 6 S1 4 20:30 S2 3 20:30 S3 4 19:30 SX 2 19:30 27-28 lock 2 R32 6 21:00 25-2…" at bounding box center [282, 188] width 344 height 215
click at [220, 259] on div "T47 2 19:30" at bounding box center [218, 249] width 29 height 29
click at [379, 234] on div "R33 6 S1 4 20:30 S2 3 20:30 S3 4 19:30 SX 2 19:30 27-28 lock 2 R32 6 21:00 25-2…" at bounding box center [282, 188] width 344 height 215
click at [185, 248] on div "T48 3 19:00" at bounding box center [187, 249] width 29 height 29
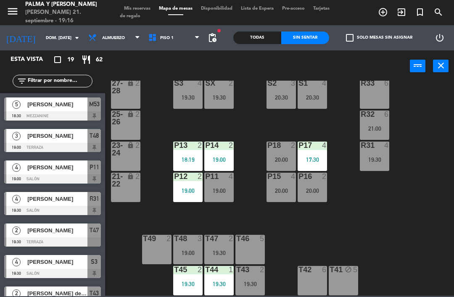
click at [412, 223] on div "R33 6 S1 4 20:30 S2 3 20:30 S3 4 19:30 SX 2 19:30 27-28 lock 2 R32 6 21:00 25-2…" at bounding box center [282, 188] width 344 height 215
click at [187, 100] on div "19:30" at bounding box center [187, 98] width 29 height 6
click at [375, 206] on div "R33 6 S1 4 20:30 S2 3 20:30 S3 4 19:30 SX 2 19:30 27-28 lock 2 R32 6 21:00 25-2…" at bounding box center [282, 188] width 344 height 215
click at [426, 221] on div "R33 6 21:00 S1 block 6 S2 3 20:30 S3 4 19:30 SX 4 20:00 27-28 lock 2 R32 4 20:3…" at bounding box center [282, 188] width 344 height 215
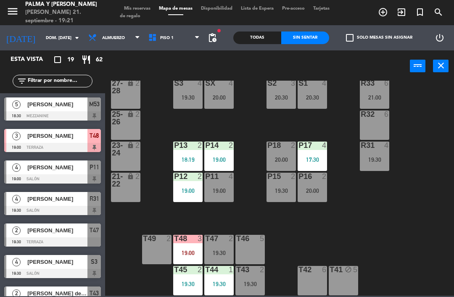
click at [193, 256] on div "19:00" at bounding box center [187, 253] width 29 height 6
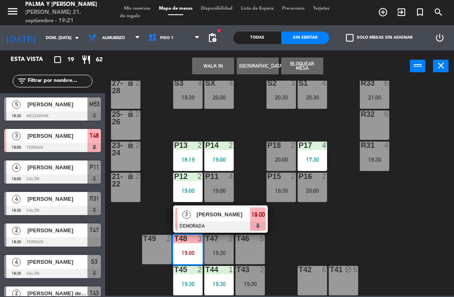
click at [223, 217] on span "[PERSON_NAME]" at bounding box center [224, 214] width 54 height 9
